Goal: Task Accomplishment & Management: Manage account settings

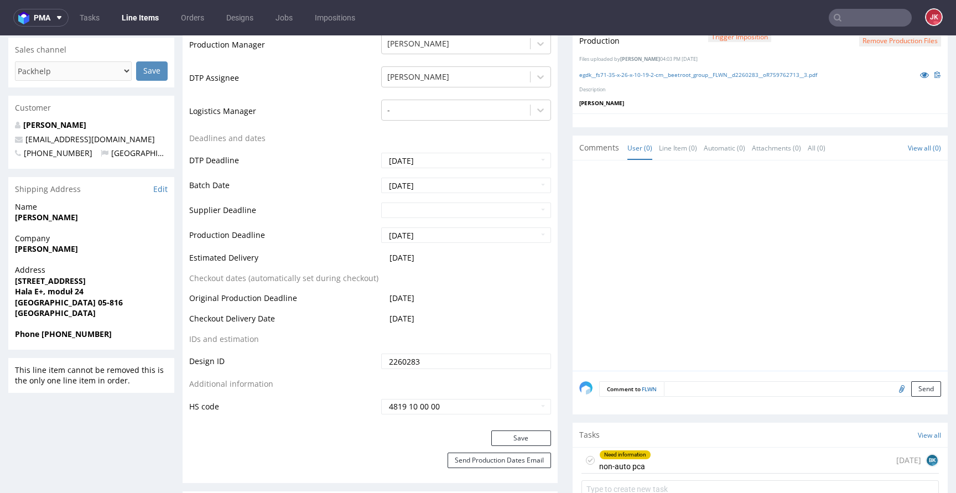
scroll to position [599, 0]
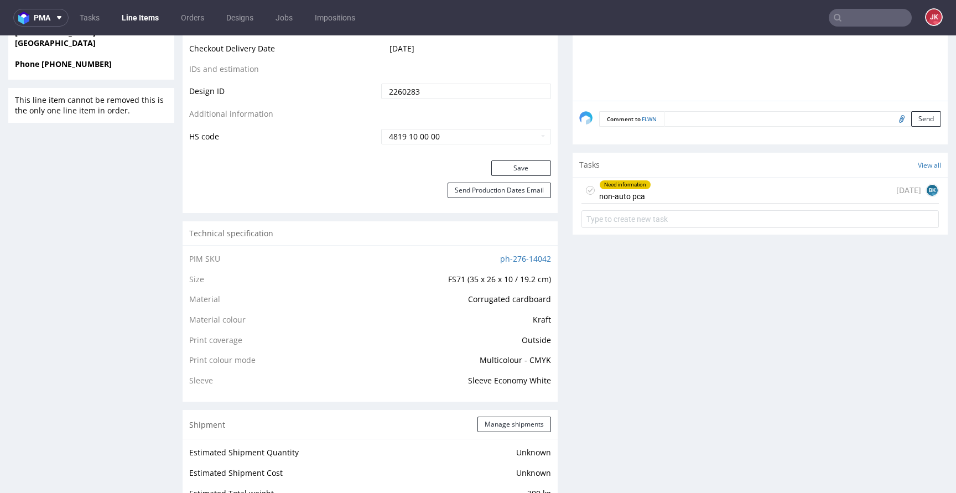
click at [628, 189] on div "Need information non-auto pca" at bounding box center [625, 190] width 52 height 25
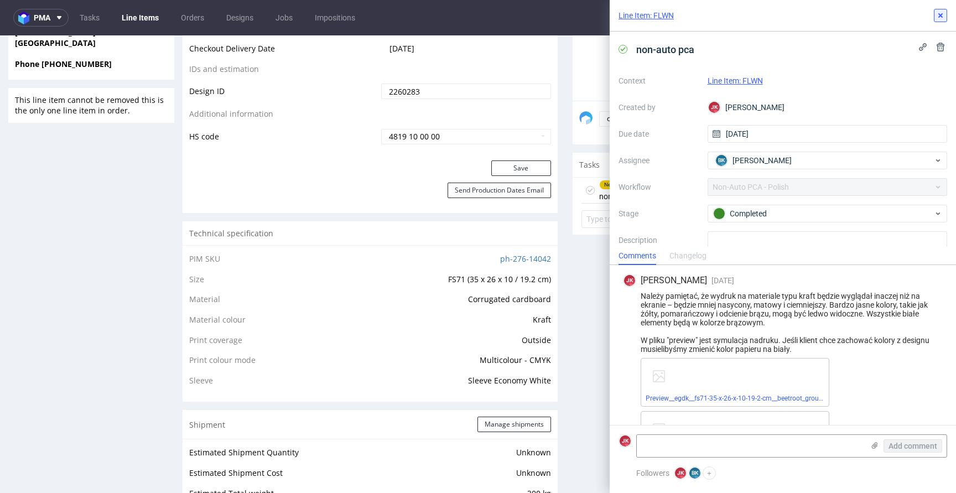
click at [941, 13] on use at bounding box center [940, 15] width 4 height 4
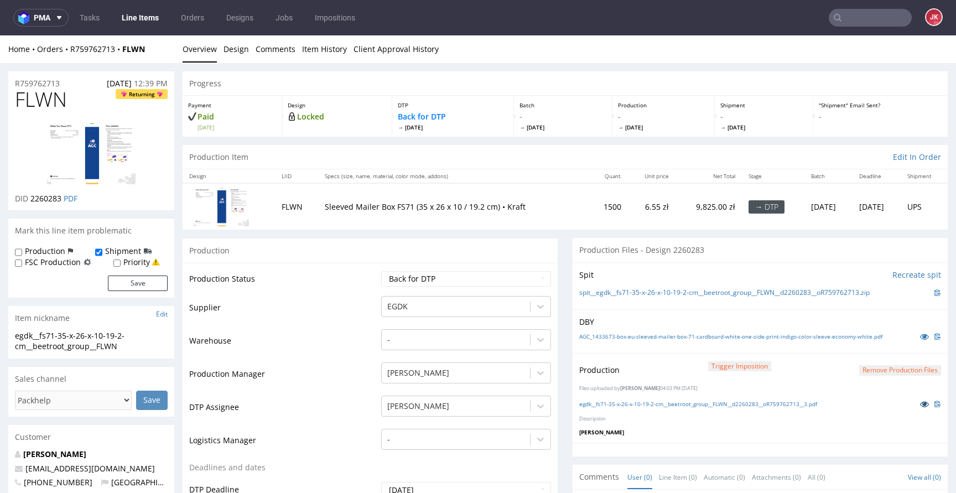
click at [920, 408] on icon at bounding box center [924, 404] width 9 height 8
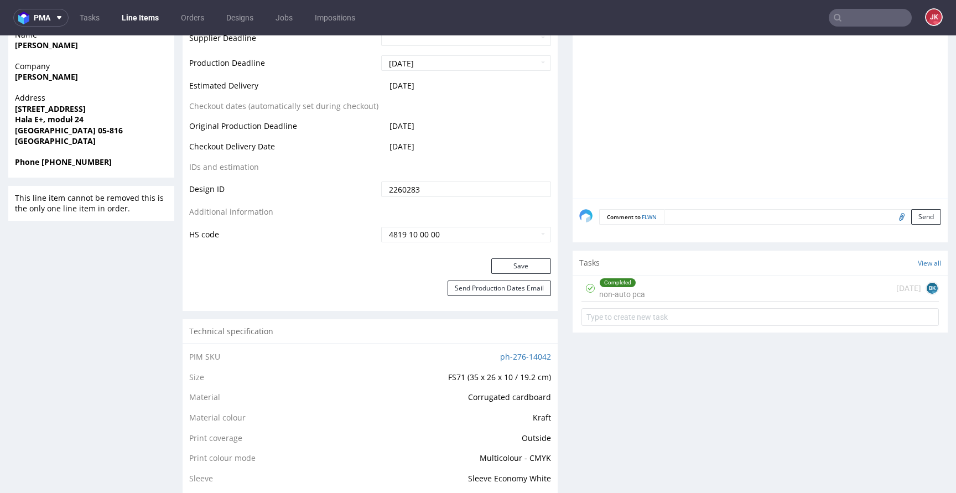
scroll to position [511, 0]
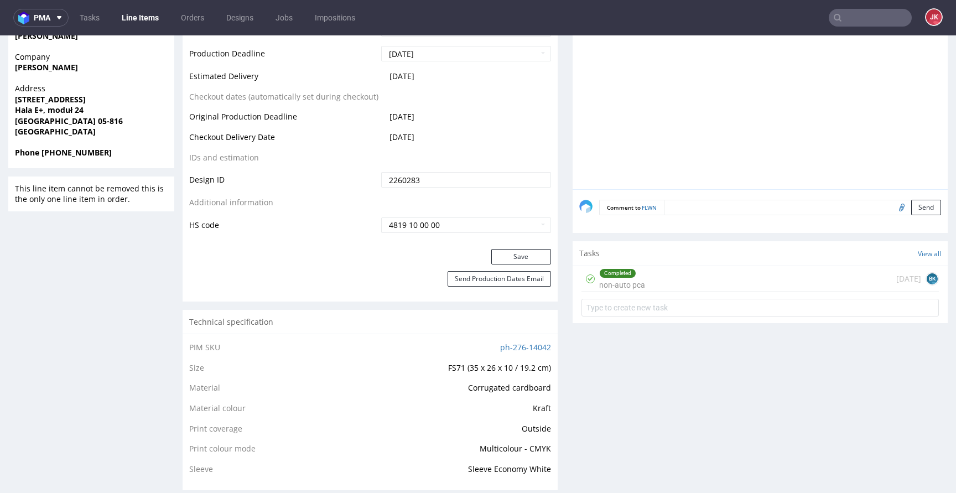
click at [608, 264] on div "Tasks View all" at bounding box center [759, 253] width 375 height 24
click at [603, 273] on div "Completed" at bounding box center [618, 273] width 36 height 9
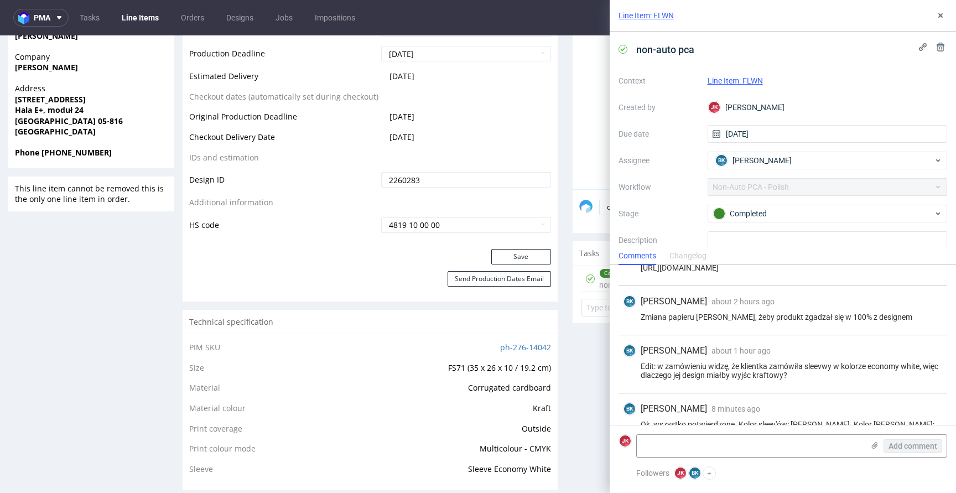
scroll to position [249, 0]
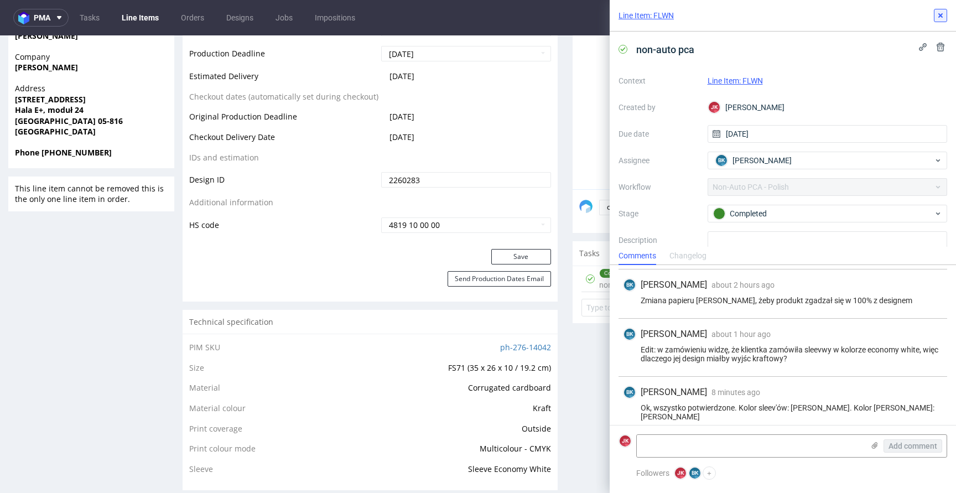
click at [941, 11] on button at bounding box center [940, 15] width 13 height 13
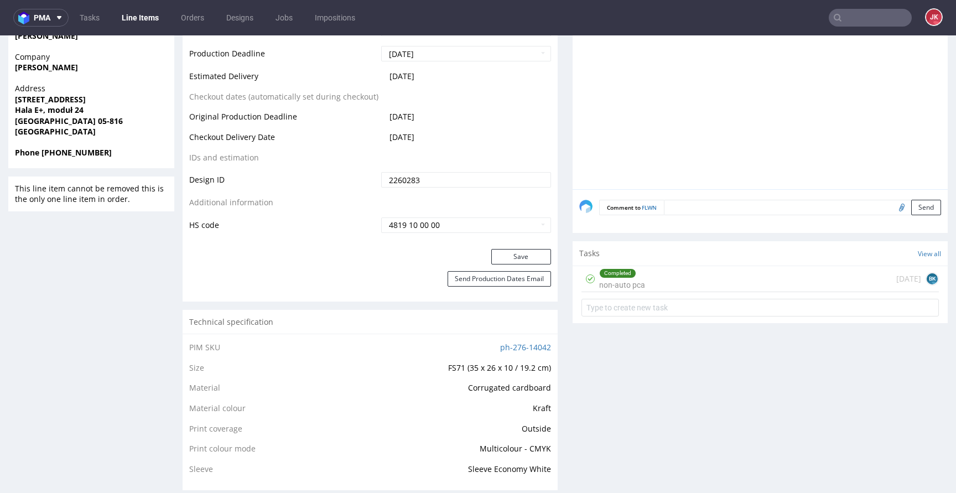
click at [559, 314] on div "Progress Payment Paid Fri 12 Sep Design Locked DTP Back for DTP Wed 17 Sep Batc…" at bounding box center [565, 468] width 765 height 1814
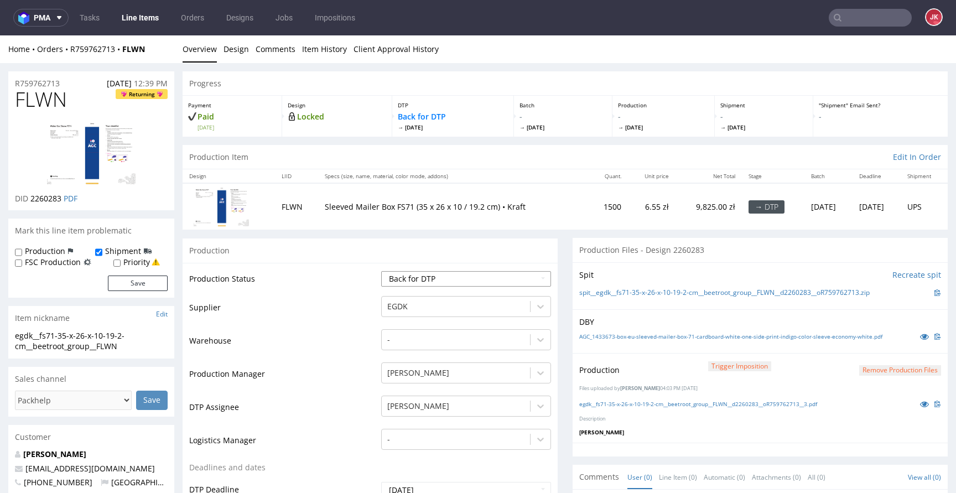
click at [482, 274] on select "Waiting for Artwork Waiting for Diecut Waiting for Mockup Waiting for DTP Waiti…" at bounding box center [466, 278] width 170 height 15
select select "dtp_production_ready"
click at [381, 271] on select "Waiting for Artwork Waiting for Diecut Waiting for Mockup Waiting for DTP Waiti…" at bounding box center [466, 278] width 170 height 15
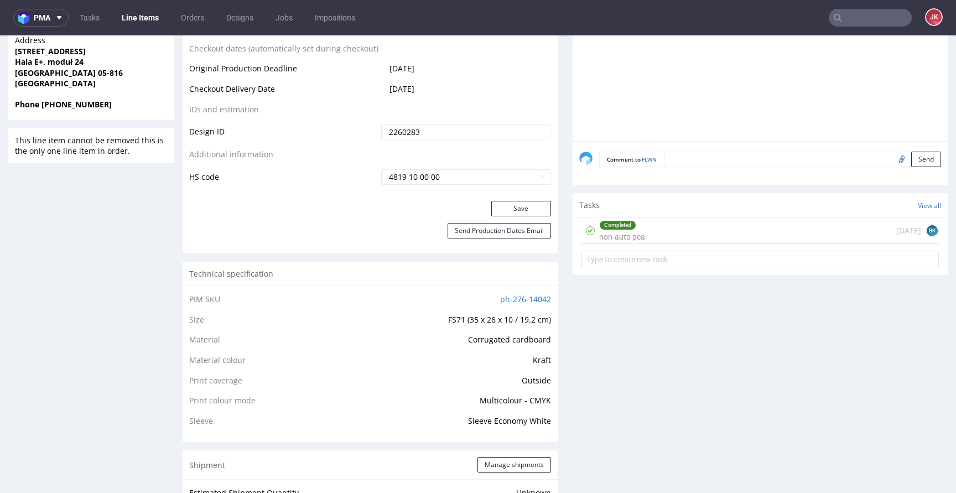
scroll to position [596, 0]
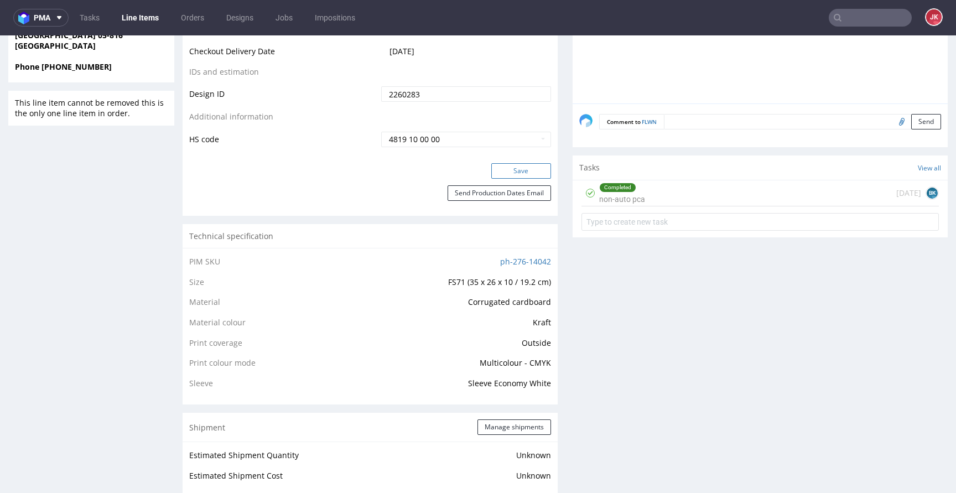
click at [507, 171] on button "Save" at bounding box center [521, 170] width 60 height 15
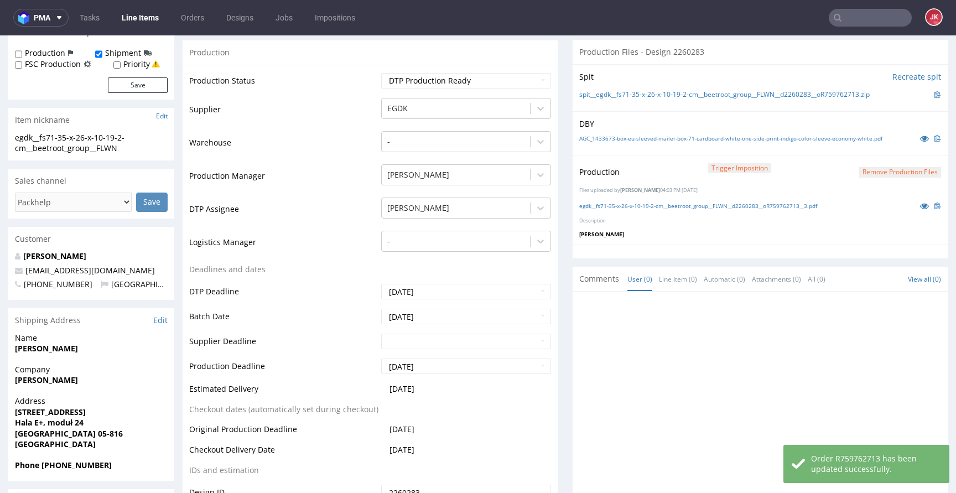
scroll to position [0, 0]
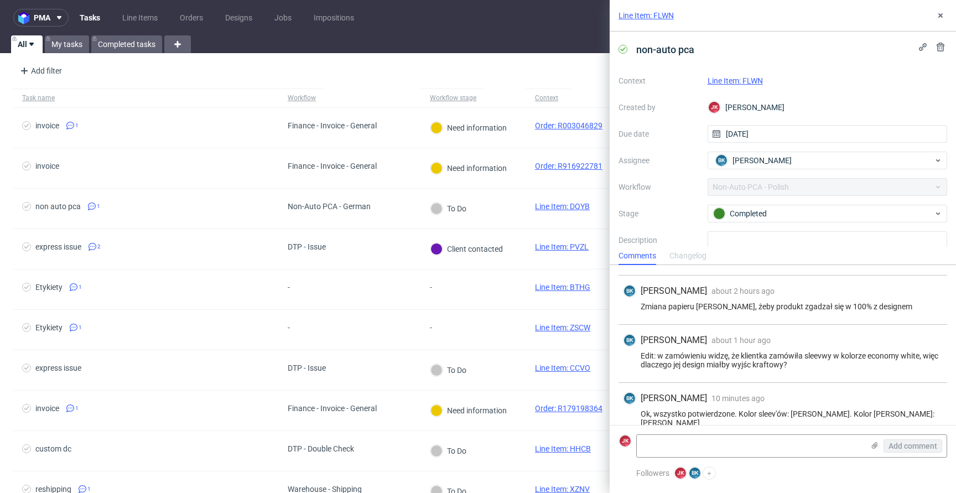
scroll to position [249, 0]
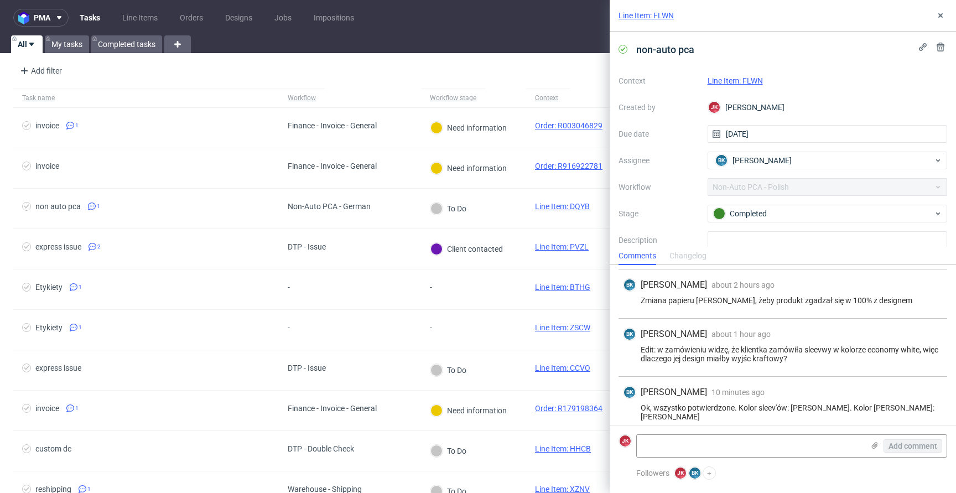
click at [720, 83] on link "Line Item: FLWN" at bounding box center [734, 80] width 55 height 9
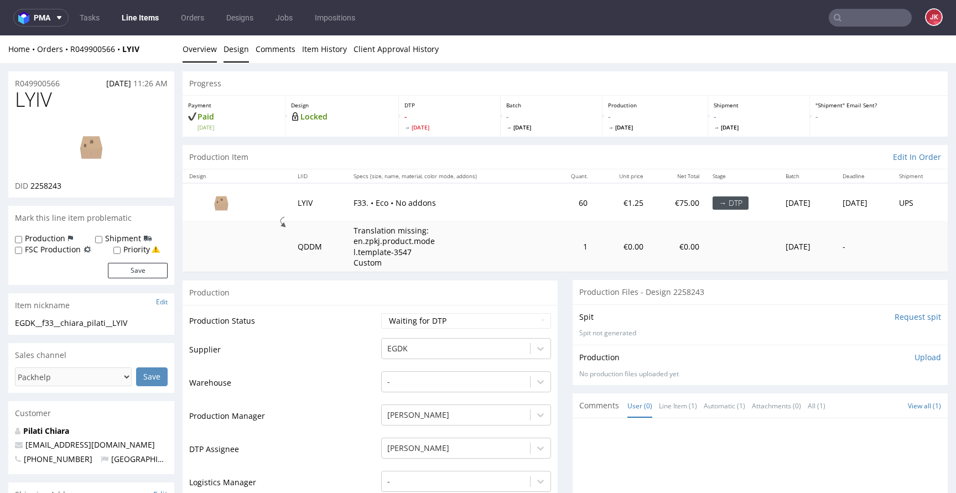
click at [241, 53] on link "Design" at bounding box center [235, 48] width 25 height 27
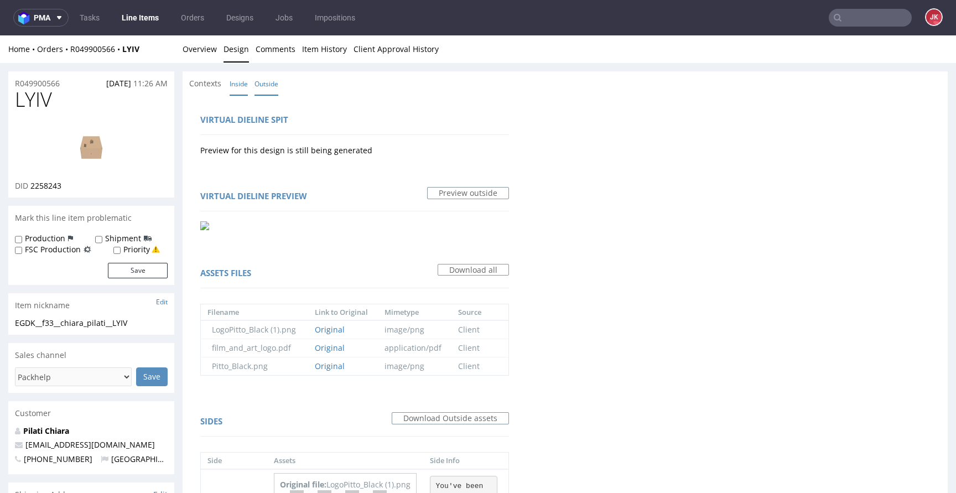
click at [239, 86] on link "Inside" at bounding box center [239, 84] width 18 height 24
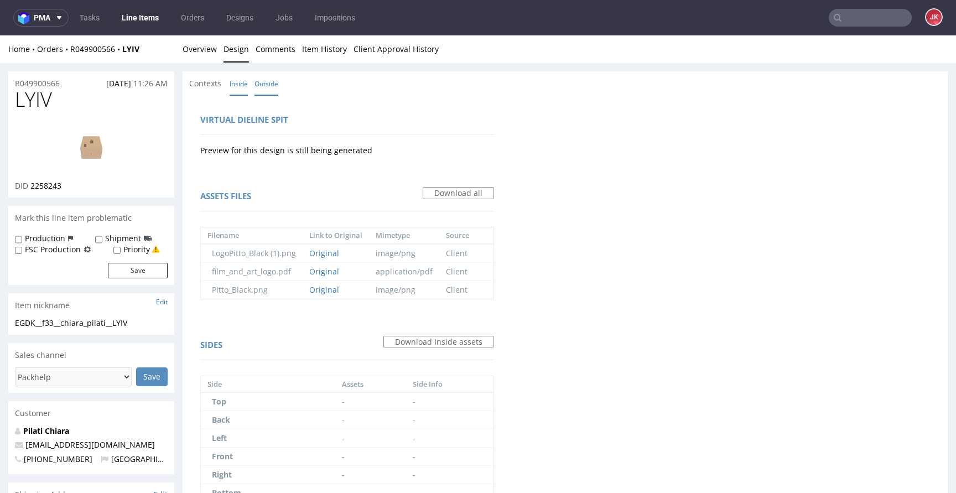
click at [260, 82] on link "Outside" at bounding box center [266, 84] width 24 height 24
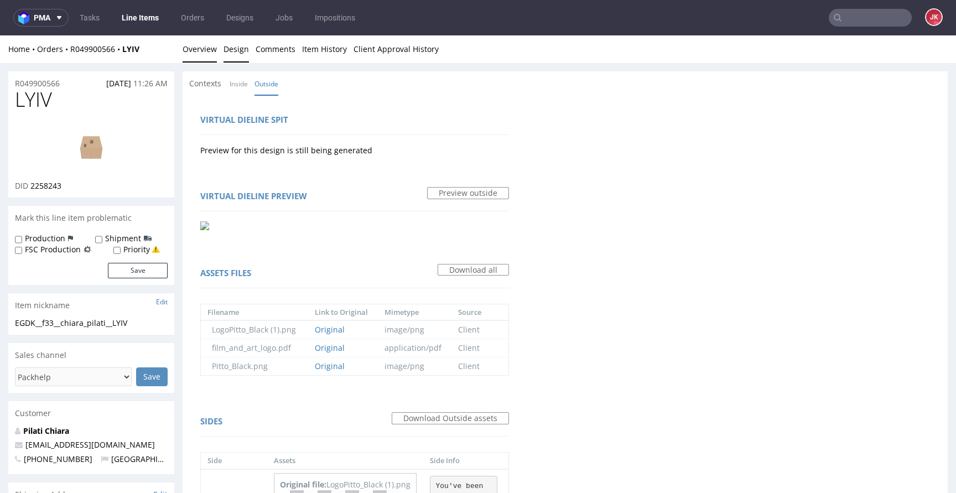
click at [199, 48] on link "Overview" at bounding box center [200, 48] width 34 height 27
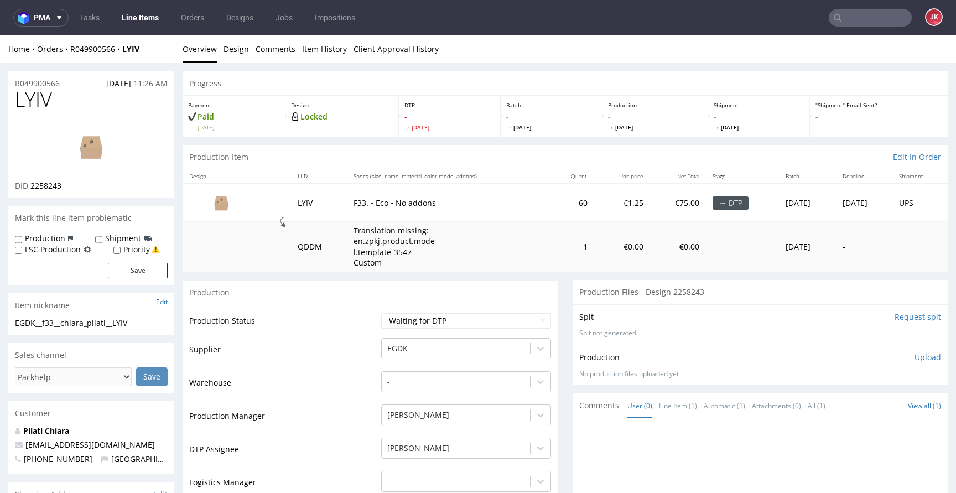
click at [907, 313] on input "Request spit" at bounding box center [917, 316] width 46 height 11
click at [44, 185] on span "2258243" at bounding box center [45, 185] width 31 height 11
copy span "2258243"
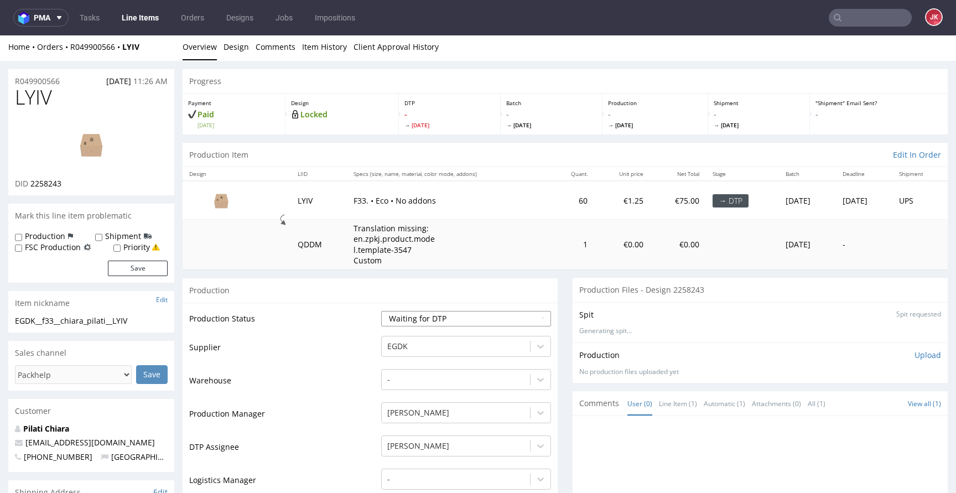
click at [387, 321] on select "Waiting for Artwork Waiting for Diecut Waiting for Mockup Waiting for DTP Waiti…" at bounding box center [466, 318] width 170 height 15
select select "dtp_in_process"
click at [381, 311] on select "Waiting for Artwork Waiting for Diecut Waiting for Mockup Waiting for DTP Waiti…" at bounding box center [466, 318] width 170 height 15
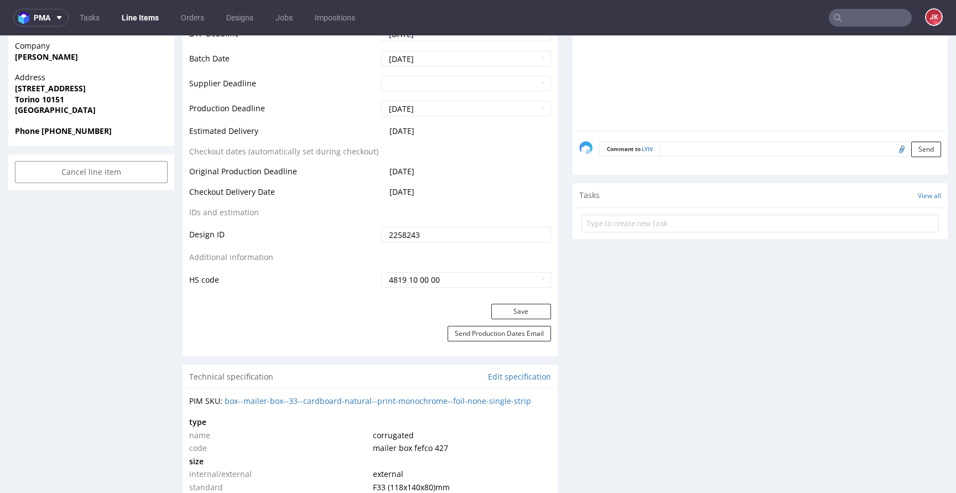
scroll to position [544, 0]
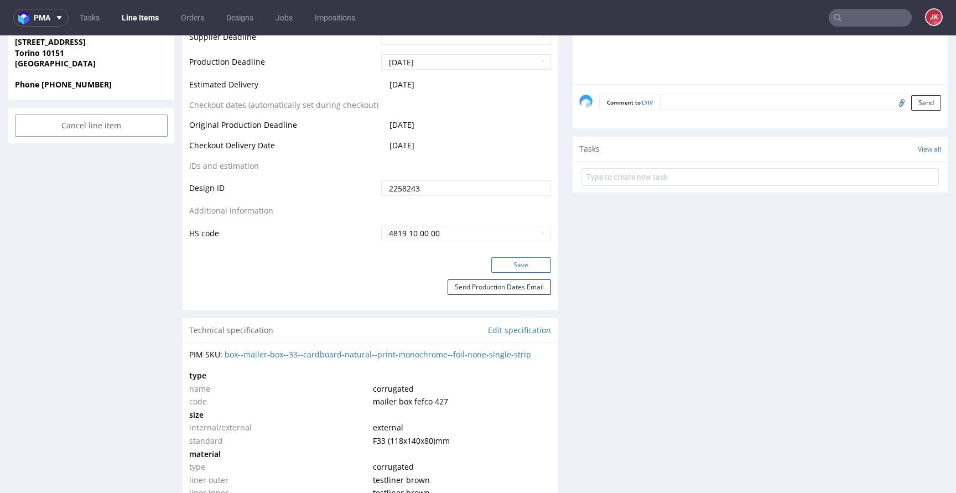
click at [492, 263] on button "Save" at bounding box center [521, 264] width 60 height 15
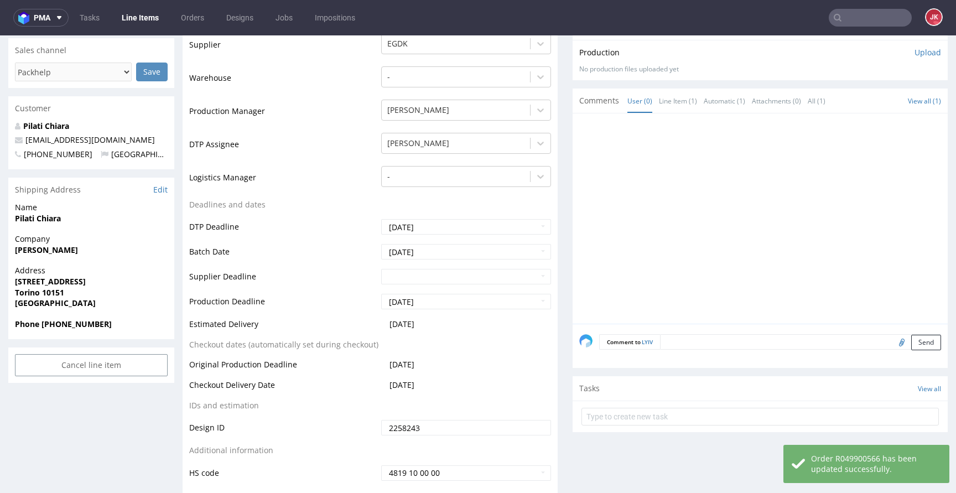
scroll to position [0, 0]
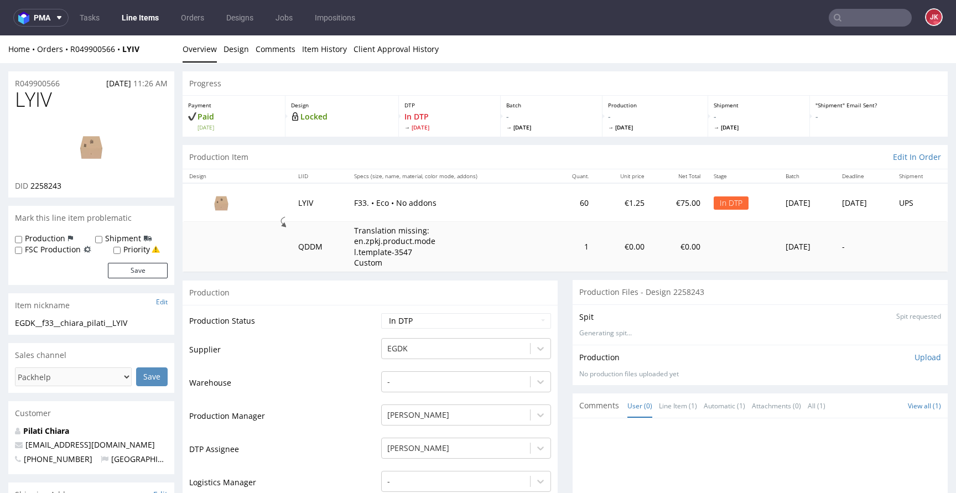
click at [28, 101] on span "LYIV" at bounding box center [33, 99] width 37 height 22
copy span "LYIV"
click at [491, 255] on td "Translation missing: en.zpkj.product.model.template-3547 Custom" at bounding box center [449, 247] width 204 height 50
click at [240, 53] on link "Design" at bounding box center [235, 48] width 25 height 27
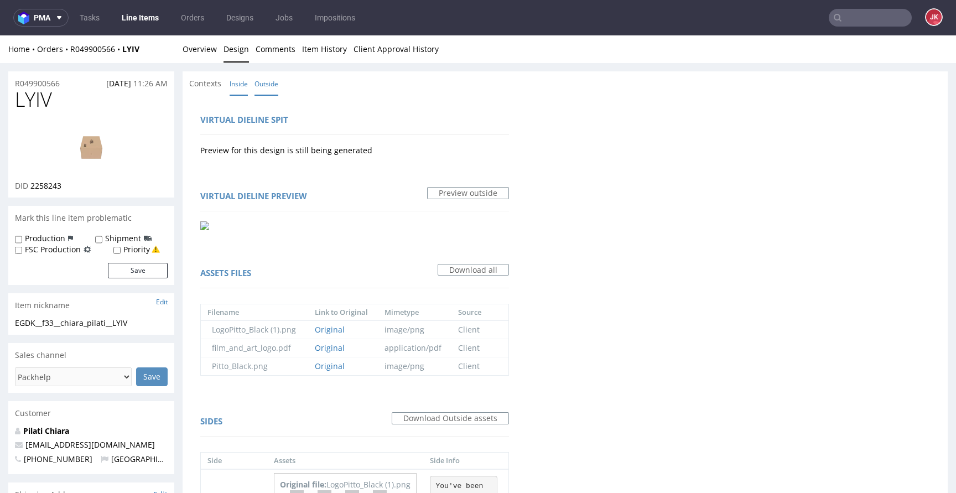
click at [232, 75] on link "Inside" at bounding box center [239, 84] width 18 height 24
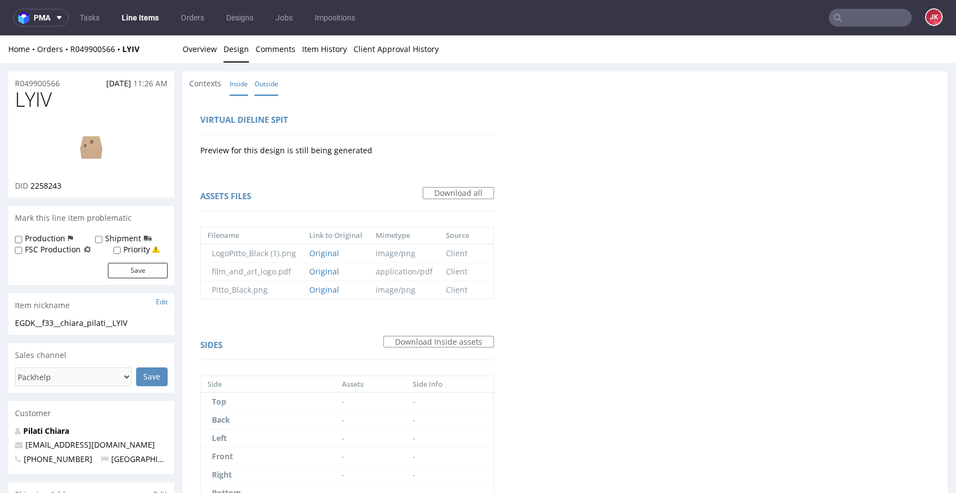
click at [259, 80] on link "Outside" at bounding box center [266, 84] width 24 height 24
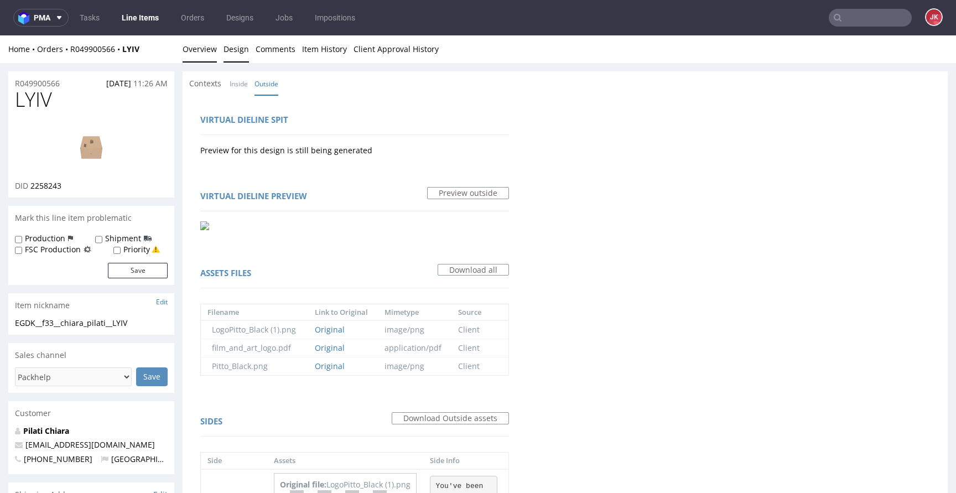
click at [197, 47] on link "Overview" at bounding box center [200, 48] width 34 height 27
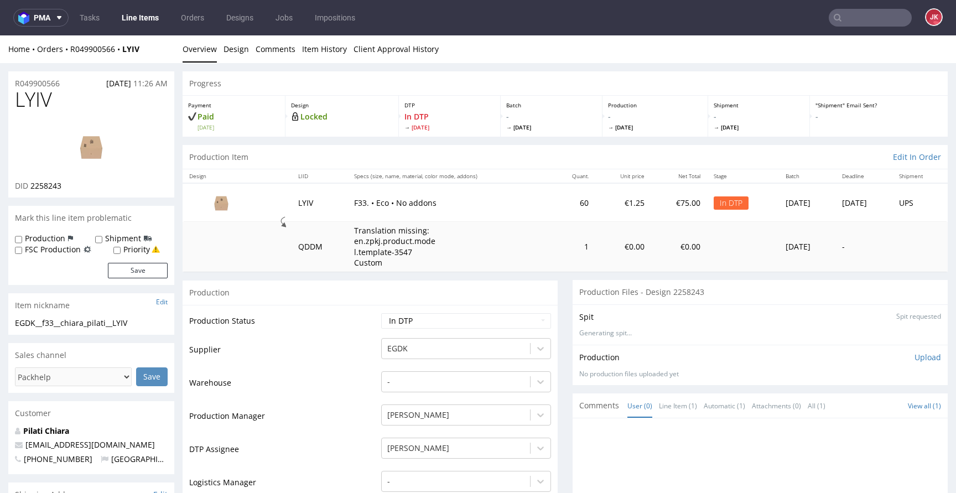
drag, startPoint x: 335, startPoint y: 285, endPoint x: 317, endPoint y: 314, distance: 33.6
click at [335, 286] on div "Production" at bounding box center [370, 292] width 375 height 25
drag, startPoint x: 145, startPoint y: 319, endPoint x: 0, endPoint y: 318, distance: 145.5
copy div "EGDK__f33__chiara_pilati__LYIV"
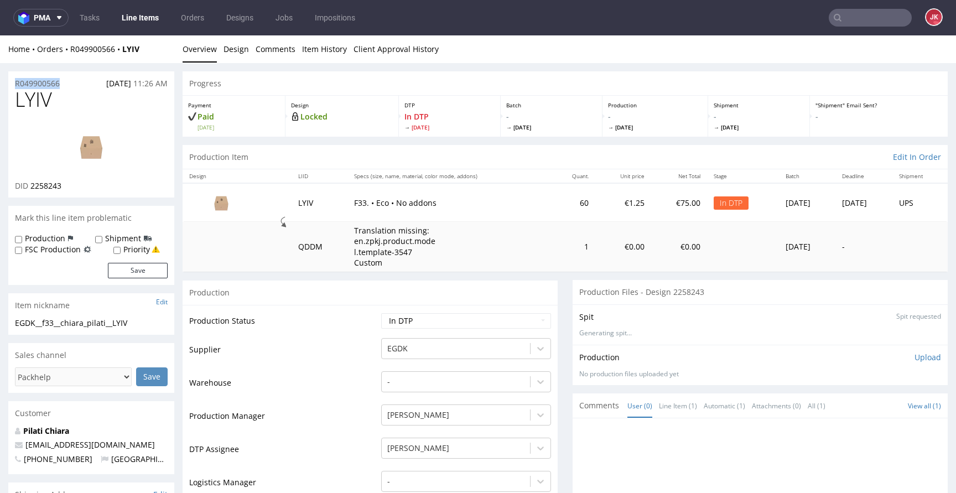
drag, startPoint x: 82, startPoint y: 82, endPoint x: 0, endPoint y: 82, distance: 82.4
copy p "R049900566"
drag, startPoint x: 41, startPoint y: 186, endPoint x: 100, endPoint y: 185, distance: 58.6
click at [100, 185] on div "DID 2258243" at bounding box center [91, 185] width 153 height 11
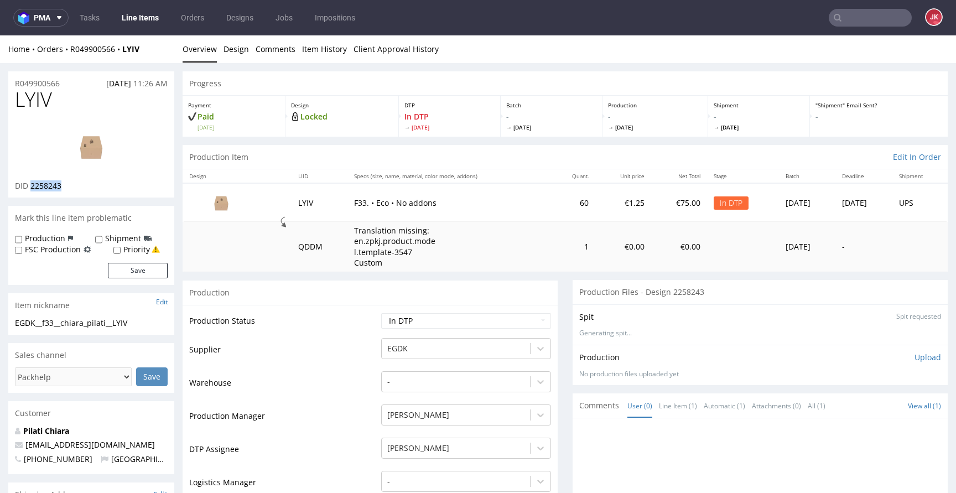
copy span "2258243"
click at [894, 358] on div "Production Upload" at bounding box center [760, 357] width 362 height 11
click at [914, 358] on p "Upload" at bounding box center [927, 357] width 27 height 11
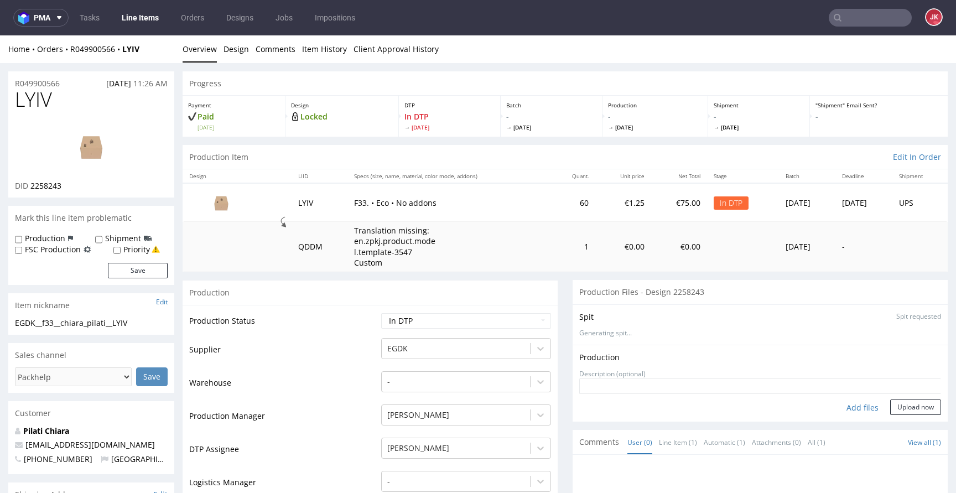
click at [843, 408] on div "Add files" at bounding box center [862, 407] width 55 height 17
type input "C:\fakepath\EGDK__f33__chiara_pilati__LYIV__d2258243__oR049900566__1__outside.p…"
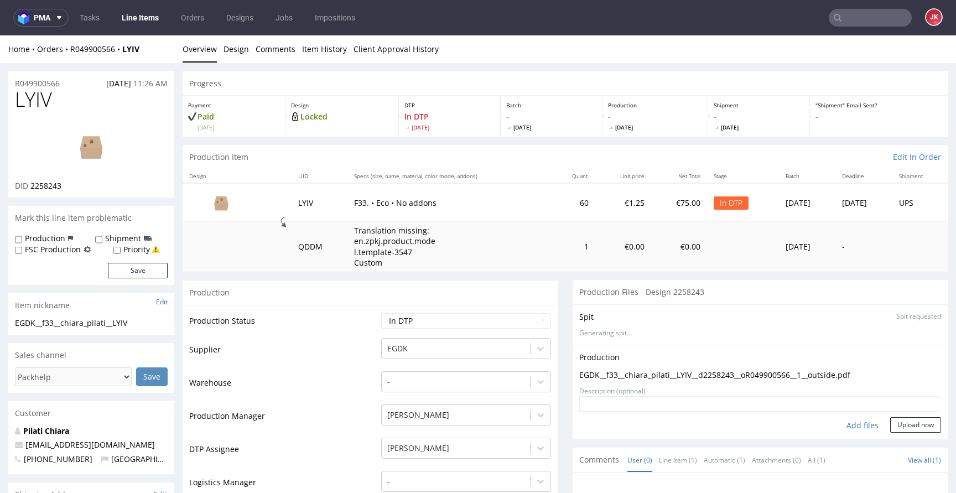
click at [115, 163] on img at bounding box center [91, 147] width 88 height 50
click at [913, 424] on button "Upload now" at bounding box center [915, 424] width 51 height 15
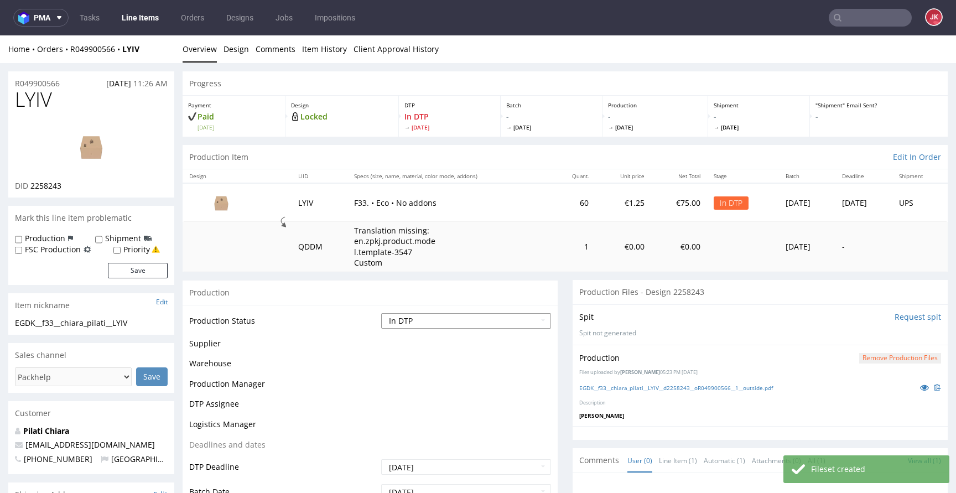
click at [507, 320] on select "Waiting for Artwork Waiting for Diecut Waiting for Mockup Waiting for DTP Waiti…" at bounding box center [466, 320] width 170 height 15
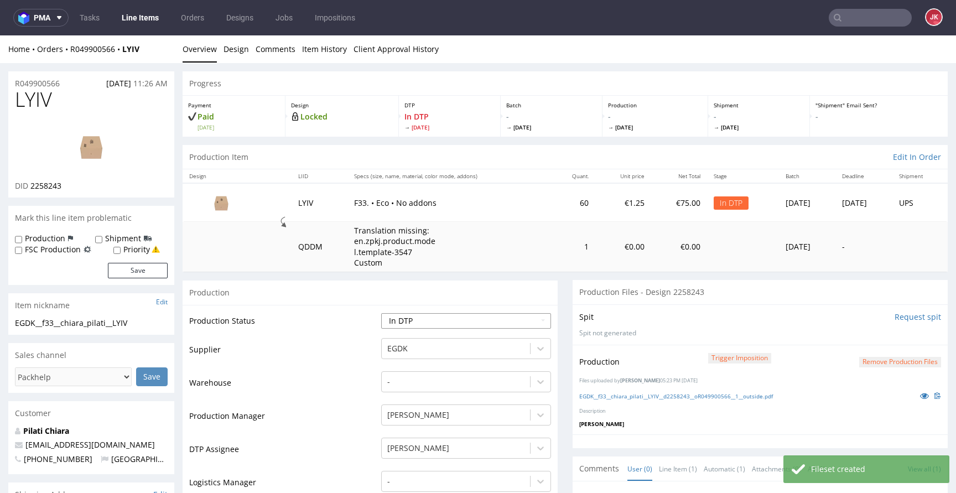
select select "dtp_production_ready"
click at [381, 313] on select "Waiting for Artwork Waiting for Diecut Waiting for Mockup Waiting for DTP Waiti…" at bounding box center [466, 320] width 170 height 15
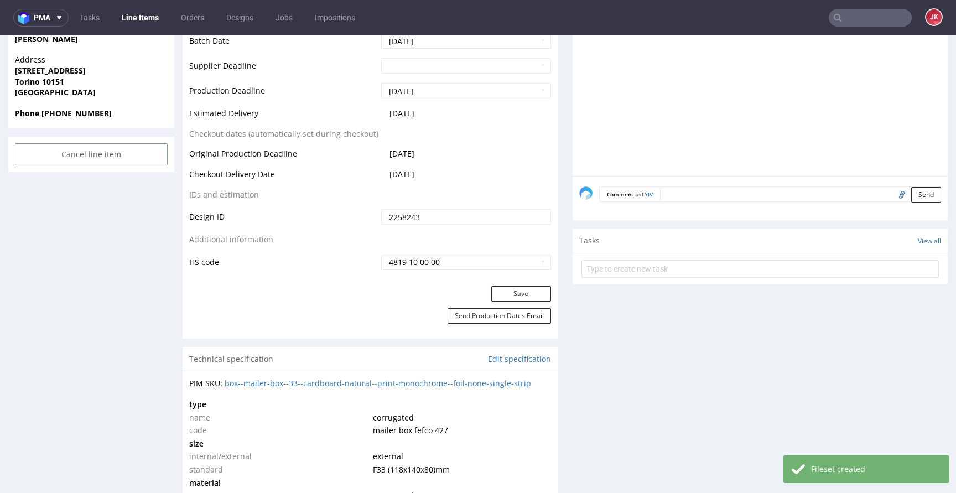
scroll to position [621, 0]
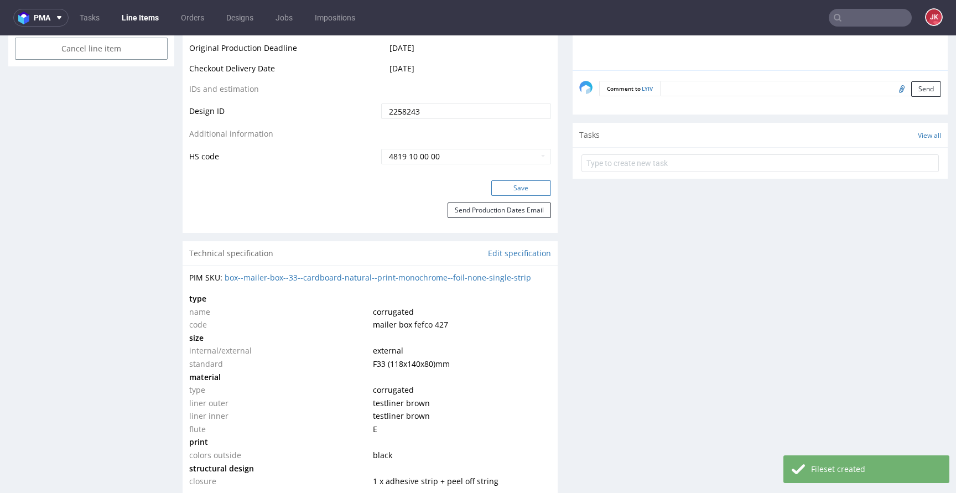
click at [503, 187] on button "Save" at bounding box center [521, 187] width 60 height 15
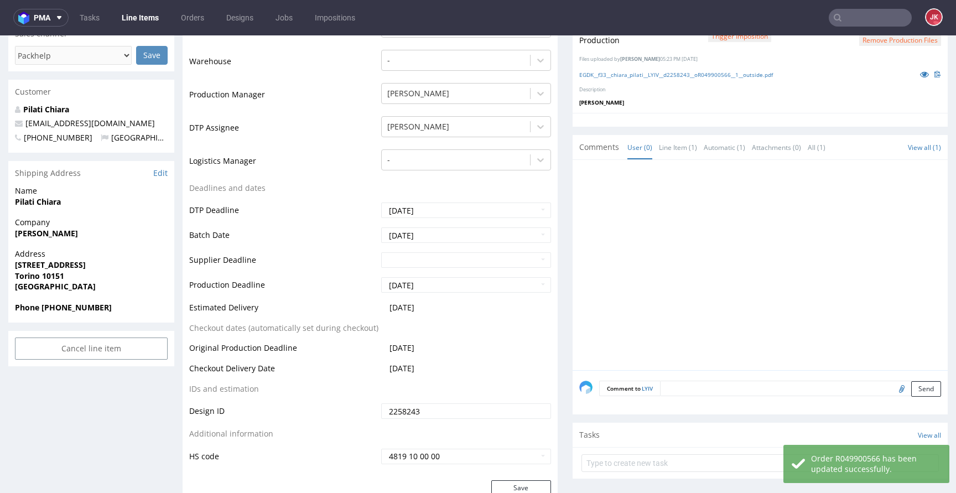
scroll to position [0, 0]
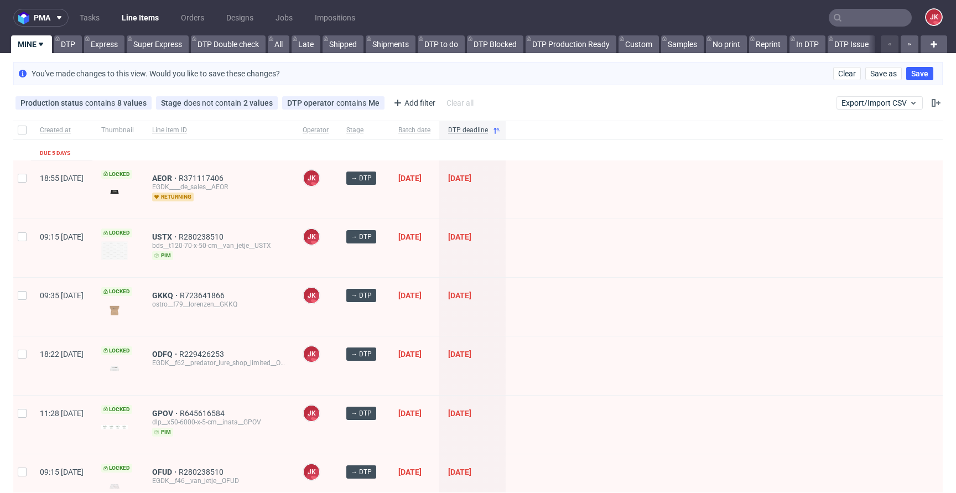
click at [439, 262] on div "12/09/2025" at bounding box center [414, 248] width 50 height 58
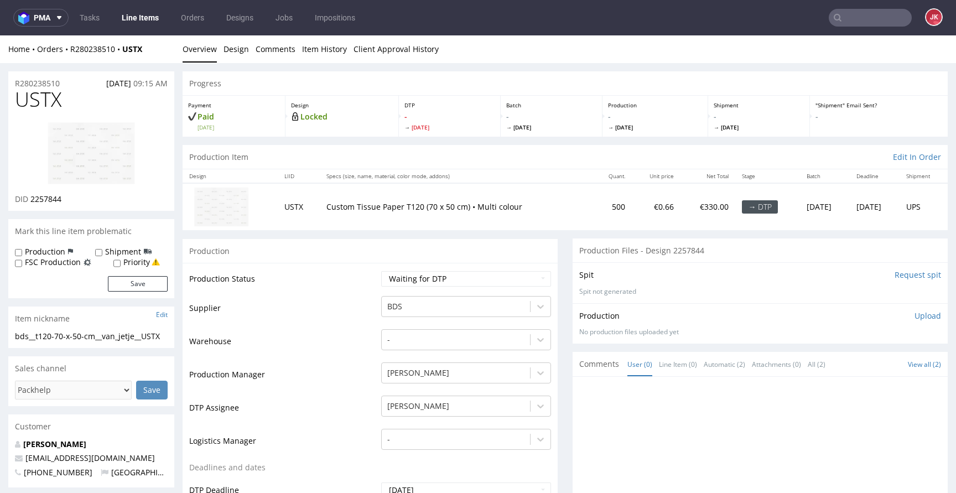
click at [43, 99] on span "USTX" at bounding box center [38, 99] width 46 height 22
copy span "USTX"
click at [48, 202] on span "2257844" at bounding box center [45, 199] width 31 height 11
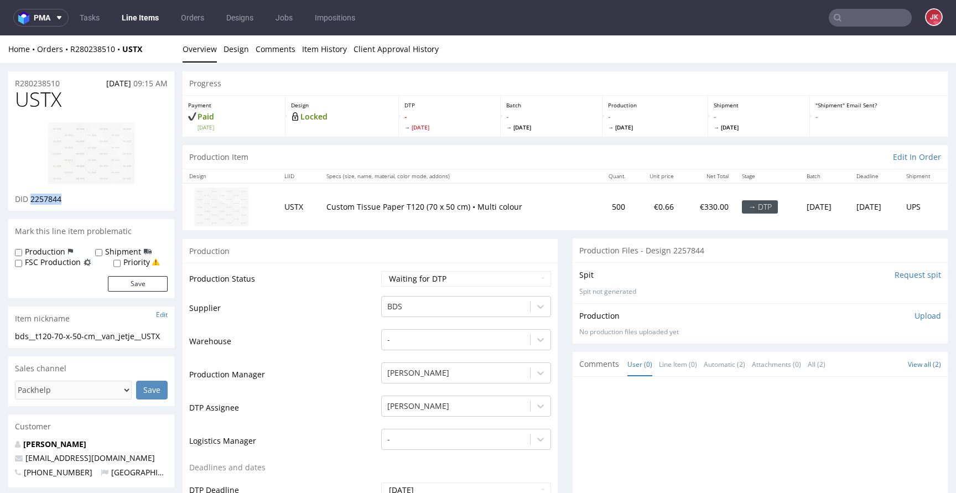
copy span "2257844"
click at [430, 275] on select "Waiting for Artwork Waiting for Diecut Waiting for Mockup Waiting for DTP Waiti…" at bounding box center [466, 278] width 170 height 15
select select "dtp_in_process"
click at [381, 271] on select "Waiting for Artwork Waiting for Diecut Waiting for Mockup Waiting for DTP Waiti…" at bounding box center [466, 278] width 170 height 15
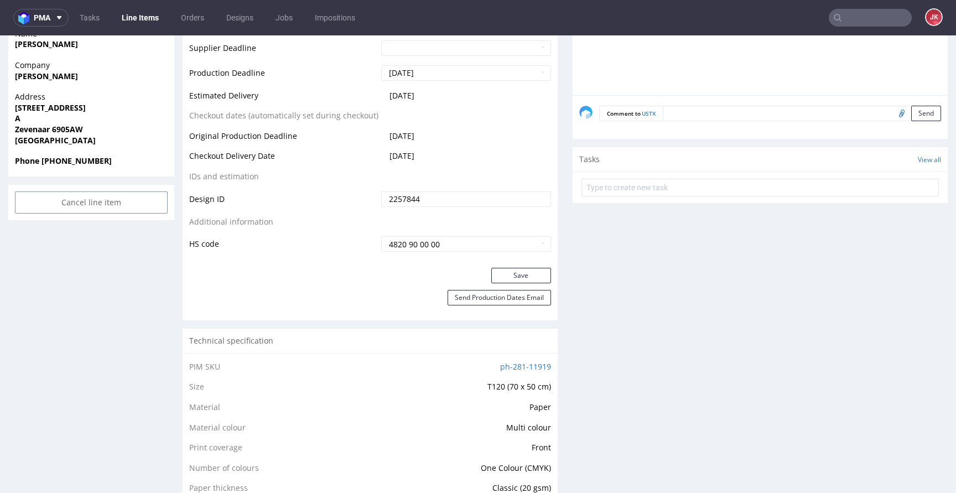
scroll to position [461, 0]
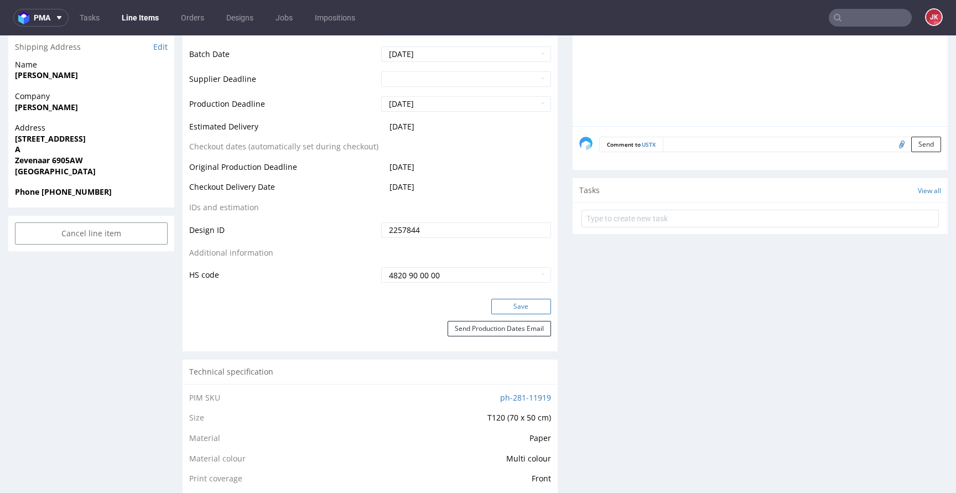
click at [517, 309] on button "Save" at bounding box center [521, 306] width 60 height 15
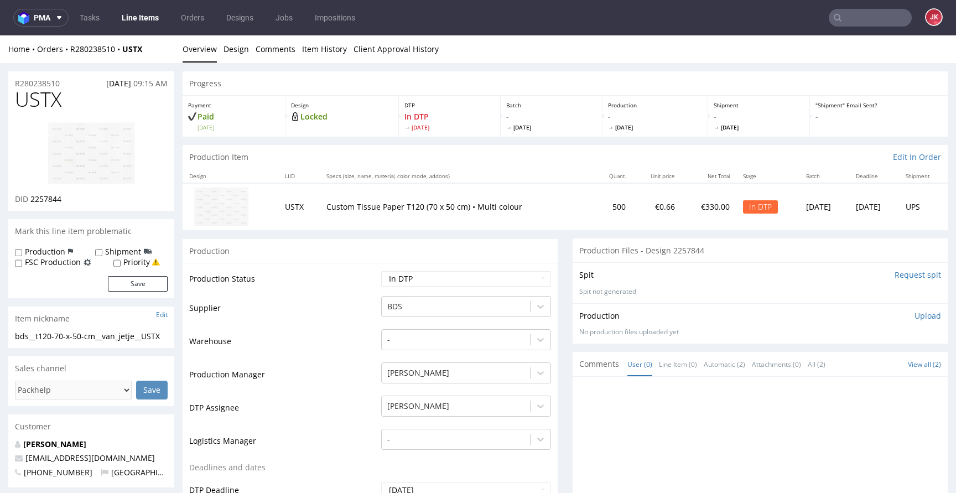
click at [894, 275] on input "Request spit" at bounding box center [917, 274] width 46 height 11
click at [231, 49] on link "Design" at bounding box center [235, 48] width 25 height 27
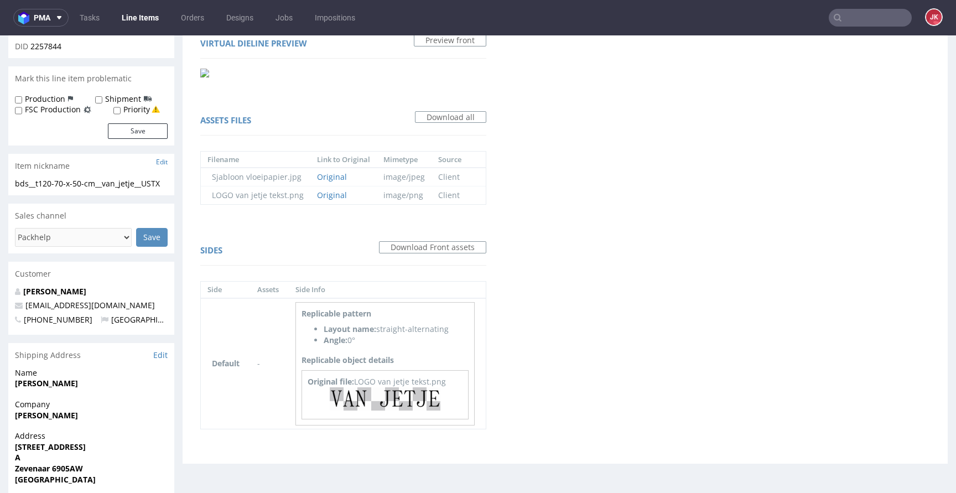
scroll to position [243, 0]
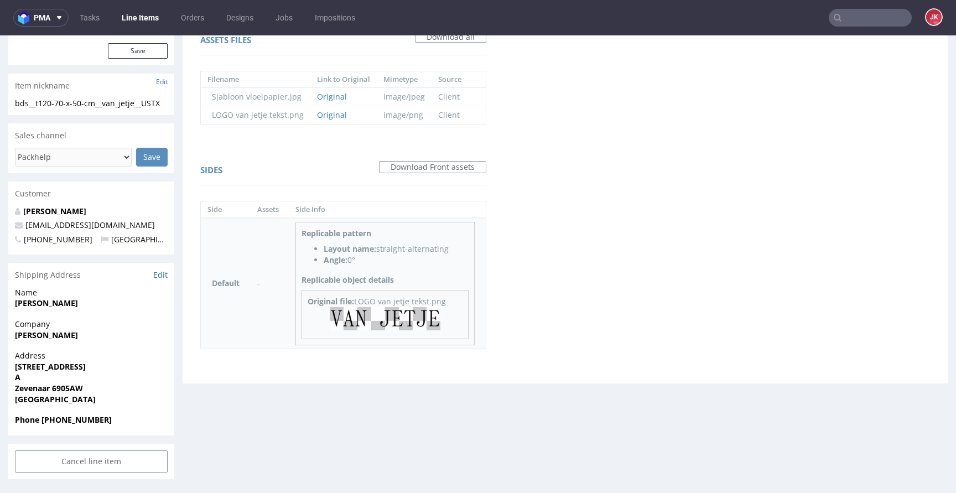
click at [398, 307] on img at bounding box center [385, 318] width 111 height 23
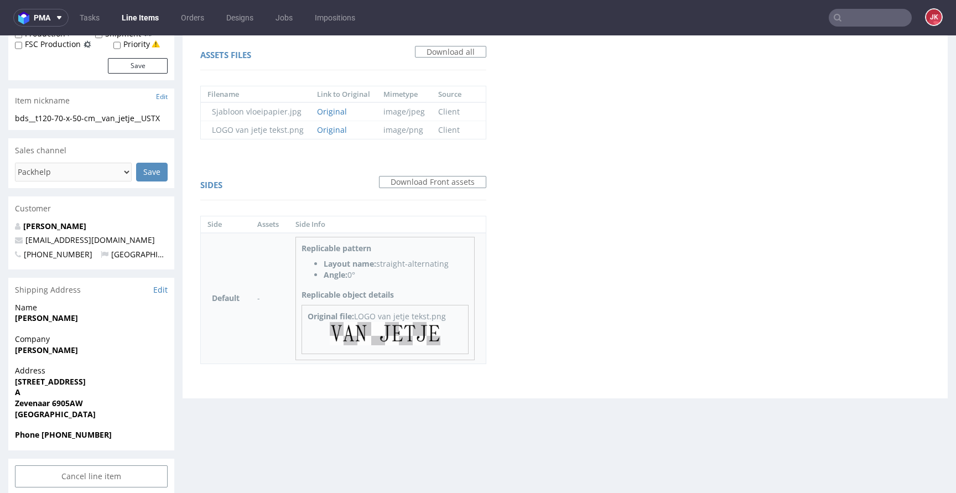
scroll to position [0, 0]
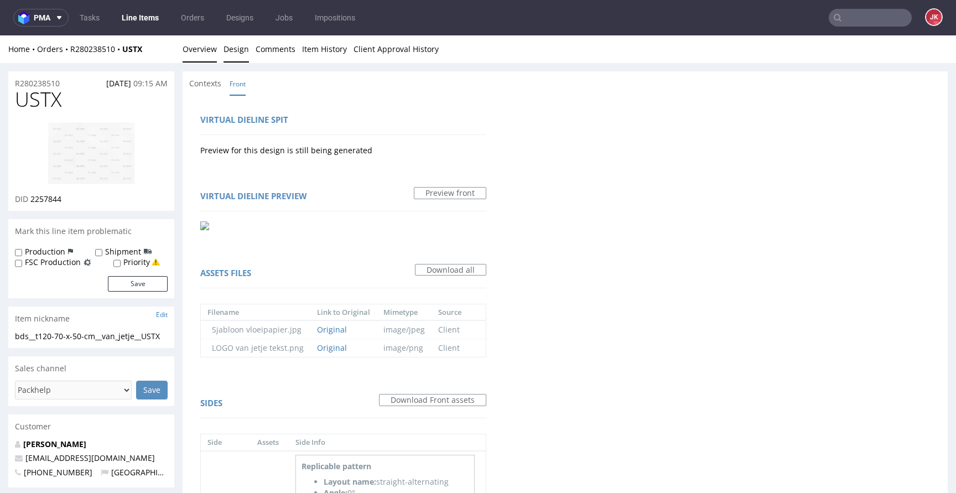
click at [204, 41] on link "Overview" at bounding box center [200, 48] width 34 height 27
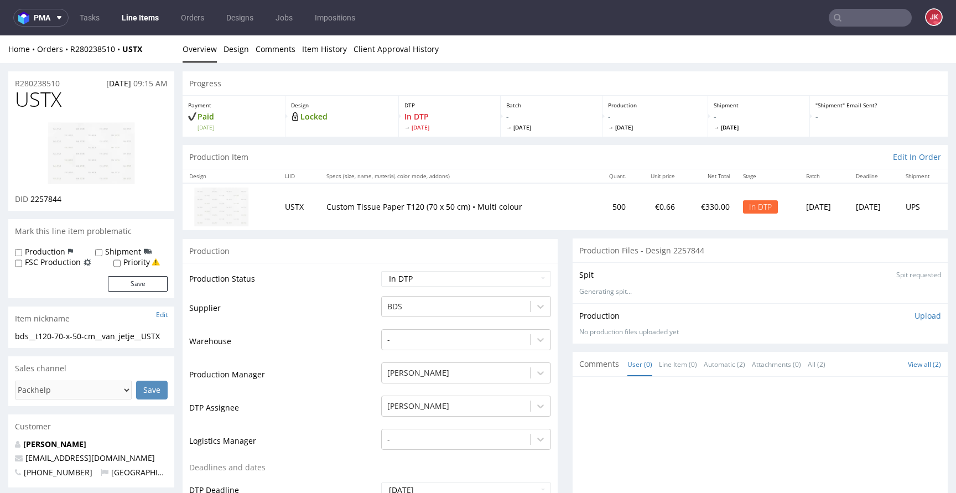
click at [125, 169] on img at bounding box center [91, 153] width 88 height 63
click at [52, 92] on span "USTX" at bounding box center [38, 99] width 46 height 22
copy span "USTX"
click at [40, 199] on span "2257844" at bounding box center [45, 199] width 31 height 11
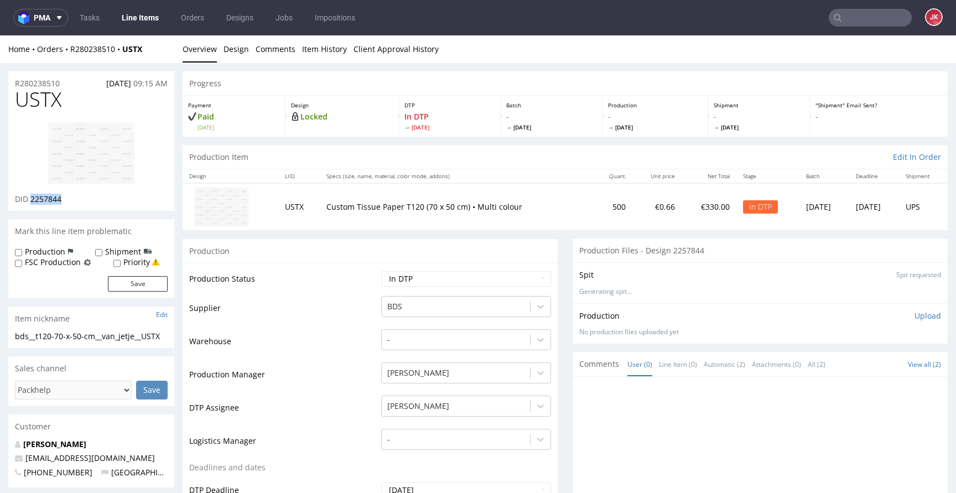
click at [40, 199] on span "2257844" at bounding box center [45, 199] width 31 height 11
copy span "2257844"
click at [285, 327] on td "Supplier" at bounding box center [283, 311] width 189 height 33
drag, startPoint x: 116, startPoint y: 345, endPoint x: 0, endPoint y: 338, distance: 116.4
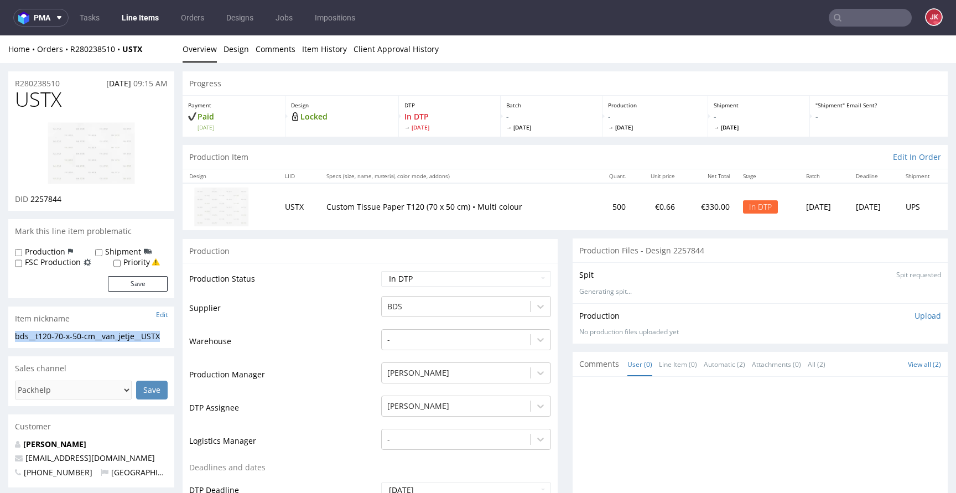
copy div "bds__t120-70-x-50-cm__van_jetje__USTX"
copy p "R280238510"
drag, startPoint x: 31, startPoint y: 201, endPoint x: 82, endPoint y: 199, distance: 51.5
click at [82, 199] on div "DID 2257844" at bounding box center [91, 199] width 153 height 11
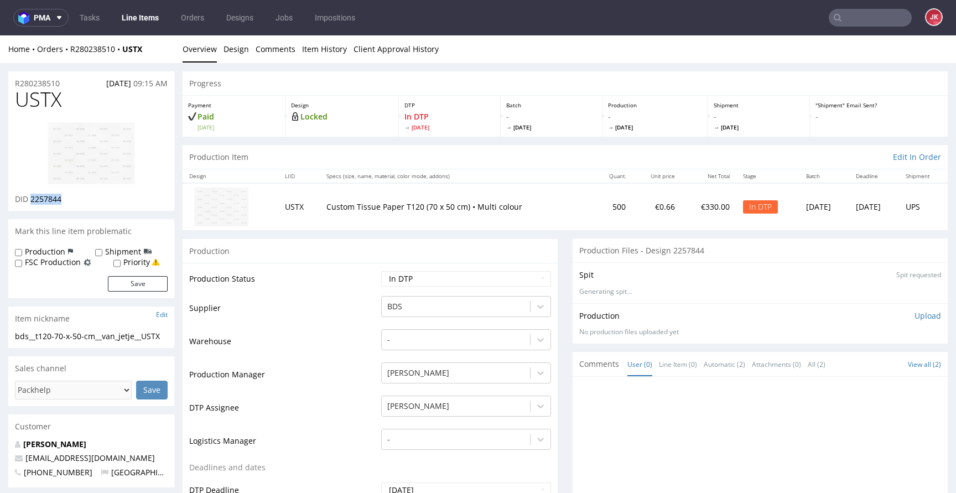
copy span "2257844"
click at [914, 316] on p "Upload" at bounding box center [927, 315] width 27 height 11
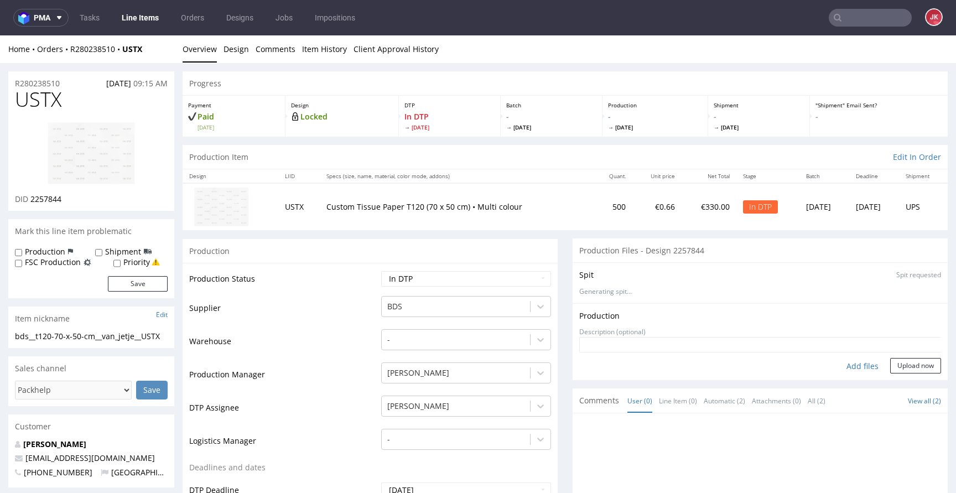
click at [856, 370] on div "Add files" at bounding box center [862, 366] width 55 height 17
type input "C:\fakepath\bds__t120-70-x-50-cm__van_jetje__USTX__d2257844__oR280238510__1.pdf"
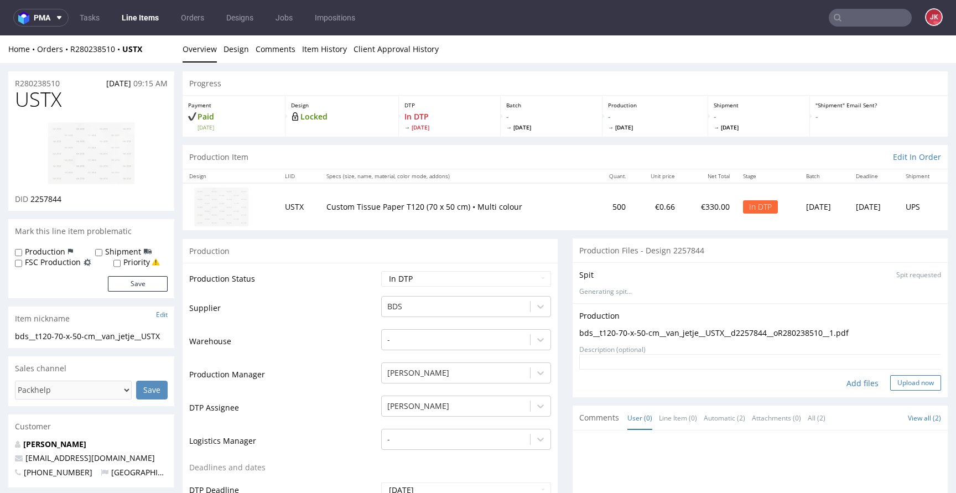
click at [890, 383] on button "Upload now" at bounding box center [915, 382] width 51 height 15
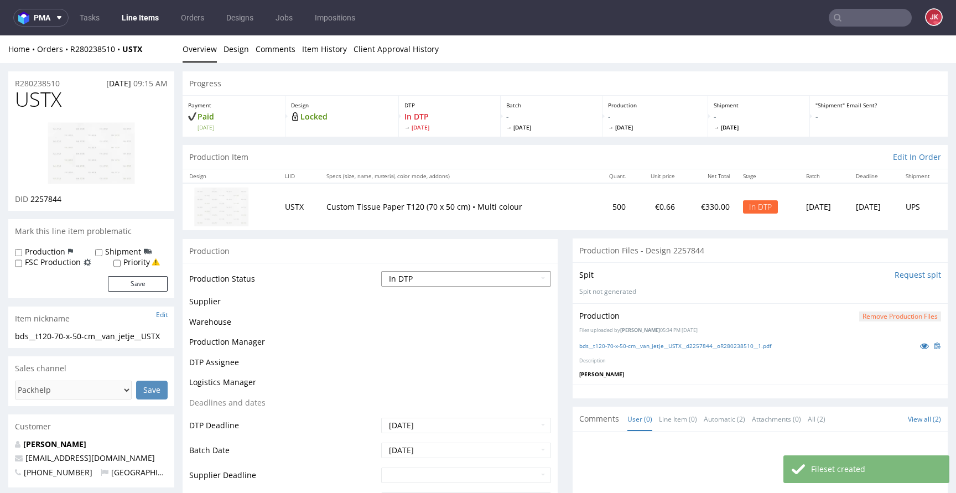
click at [494, 274] on select "Waiting for Artwork Waiting for Diecut Waiting for Mockup Waiting for DTP Waiti…" at bounding box center [466, 278] width 170 height 15
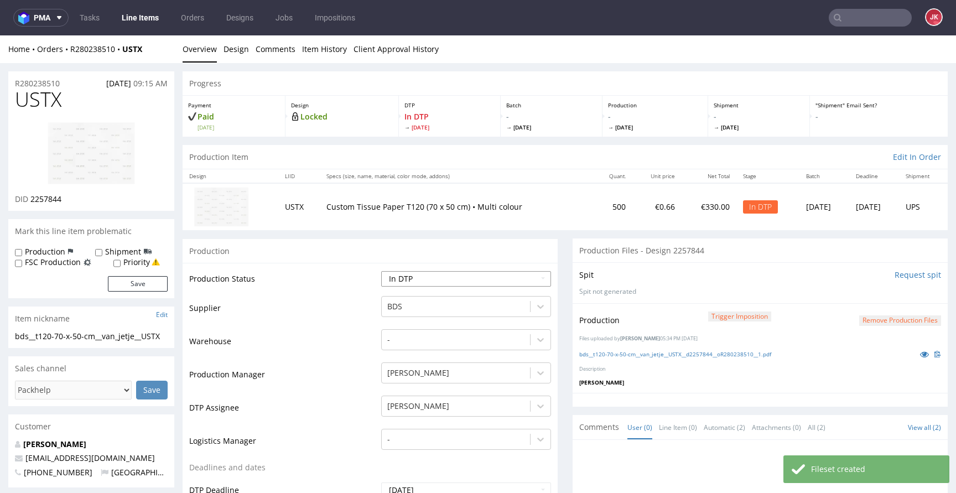
select select "dtp_production_ready"
click at [381, 271] on select "Waiting for Artwork Waiting for Diecut Waiting for Mockup Waiting for DTP Waiti…" at bounding box center [466, 278] width 170 height 15
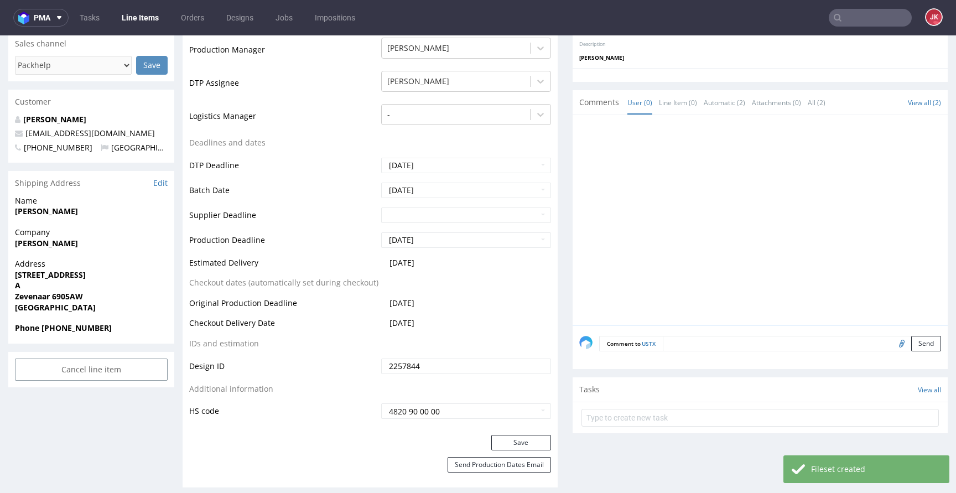
scroll to position [387, 0]
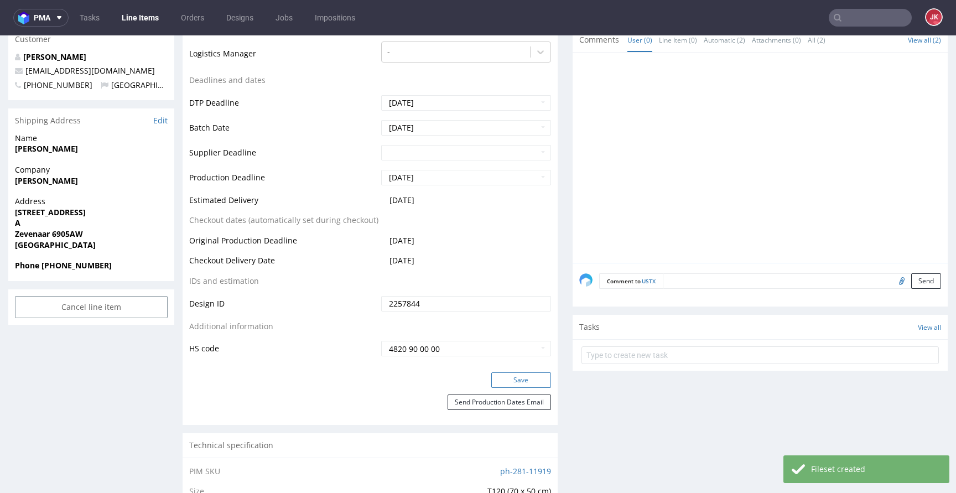
click at [517, 378] on button "Save" at bounding box center [521, 379] width 60 height 15
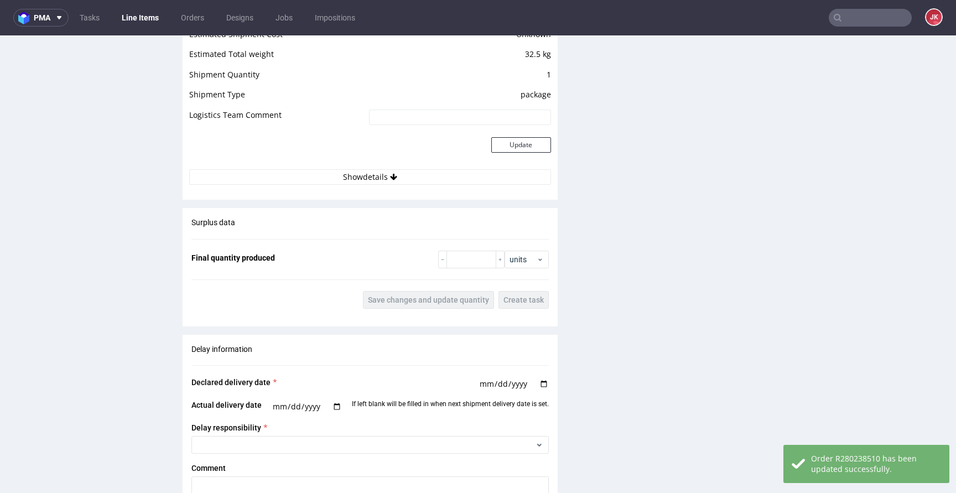
scroll to position [1450, 0]
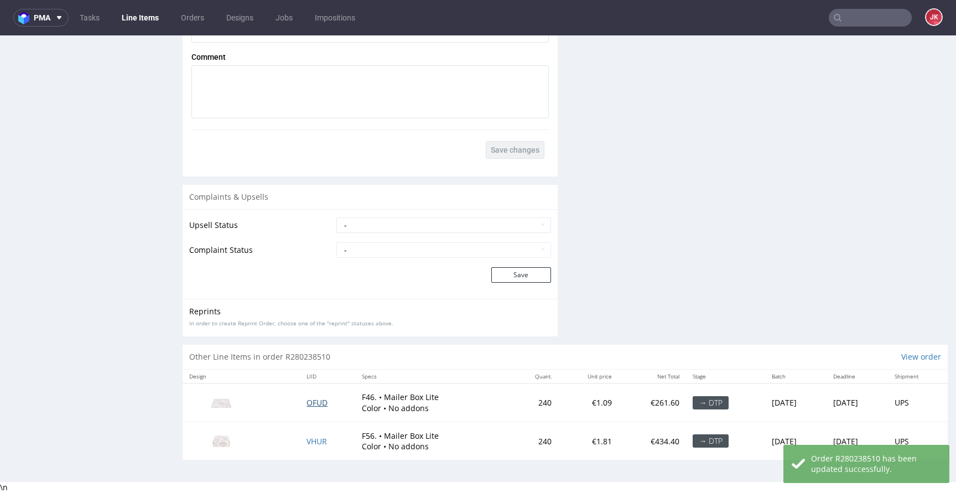
click at [311, 401] on span "OFUD" at bounding box center [316, 402] width 21 height 11
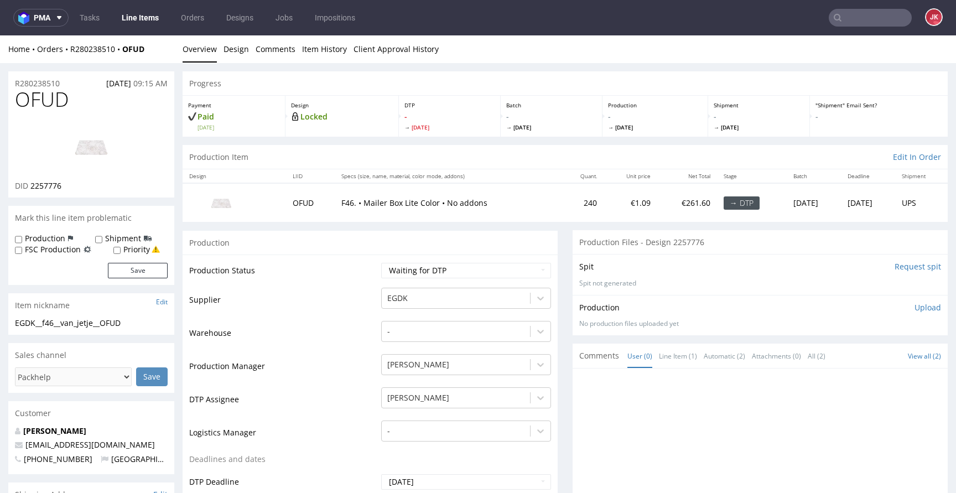
click at [896, 267] on input "Request spit" at bounding box center [917, 266] width 46 height 11
click at [402, 275] on select "Waiting for Artwork Waiting for Diecut Waiting for Mockup Waiting for DTP Waiti…" at bounding box center [466, 270] width 170 height 15
select select "dtp_in_process"
click at [381, 263] on select "Waiting for Artwork Waiting for Diecut Waiting for Mockup Waiting for DTP Waiti…" at bounding box center [466, 270] width 170 height 15
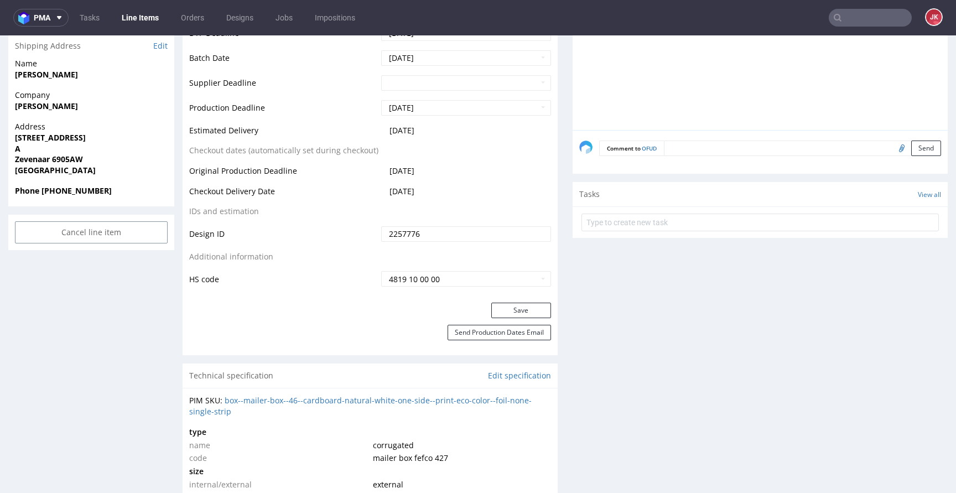
scroll to position [457, 0]
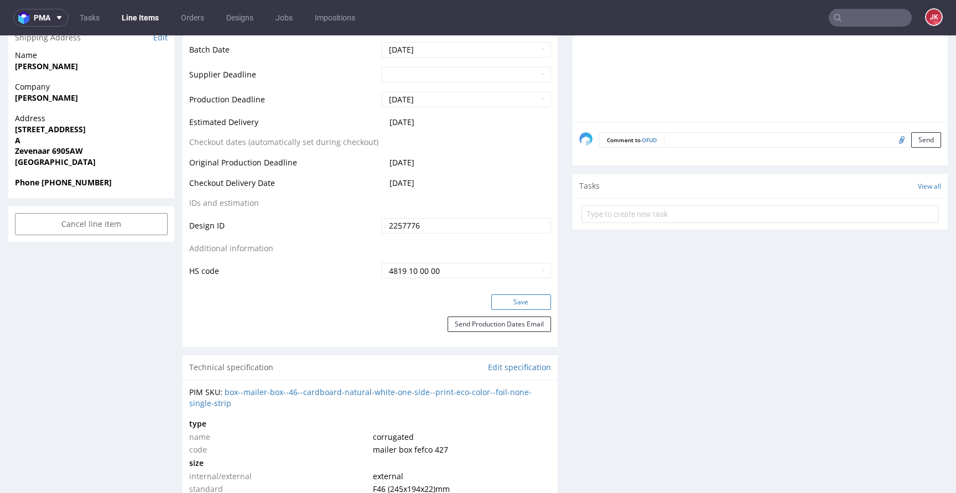
click at [496, 299] on button "Save" at bounding box center [521, 301] width 60 height 15
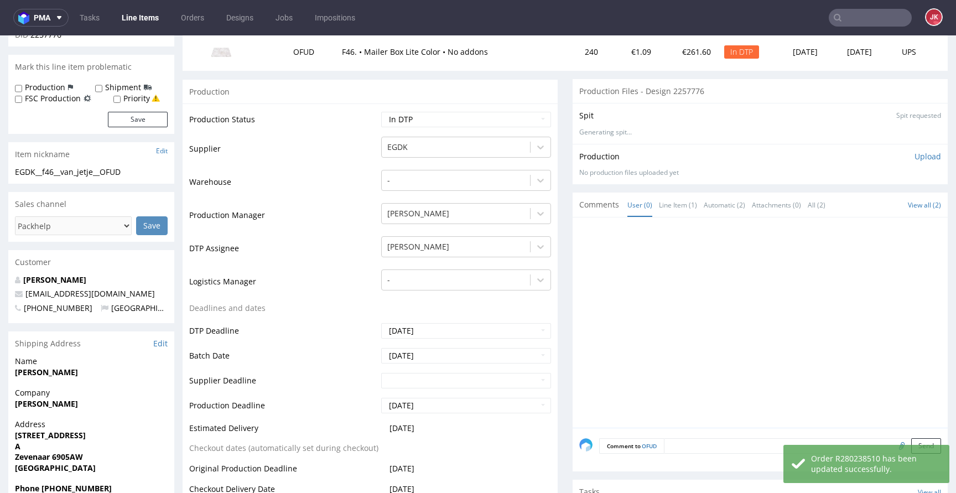
scroll to position [0, 0]
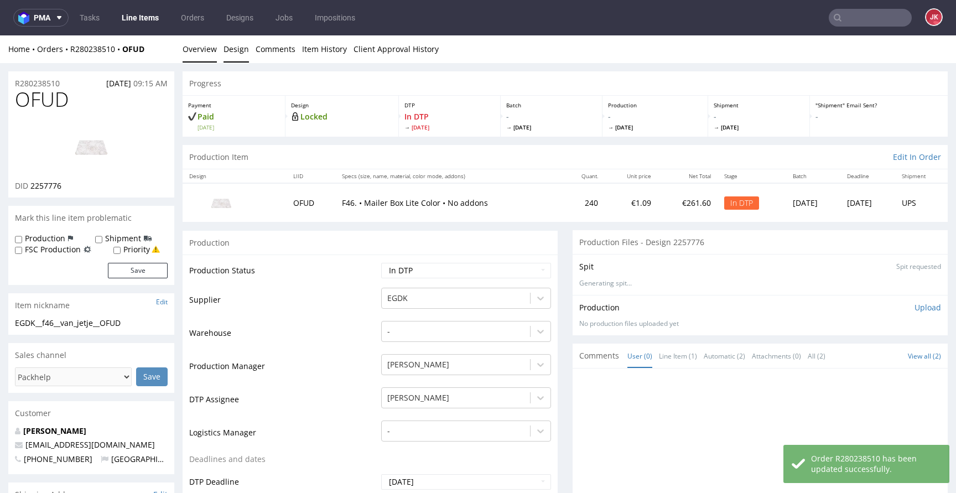
click at [233, 50] on link "Design" at bounding box center [235, 48] width 25 height 27
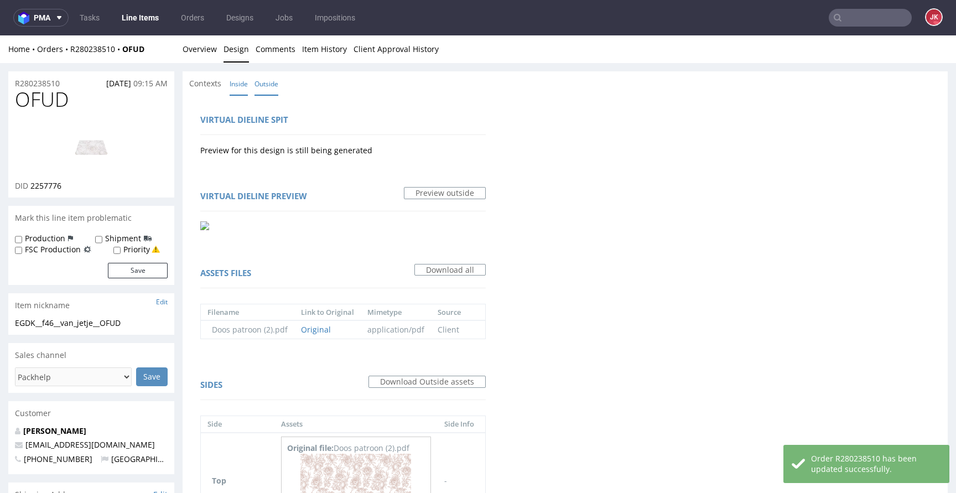
click at [233, 81] on link "Inside" at bounding box center [239, 84] width 18 height 24
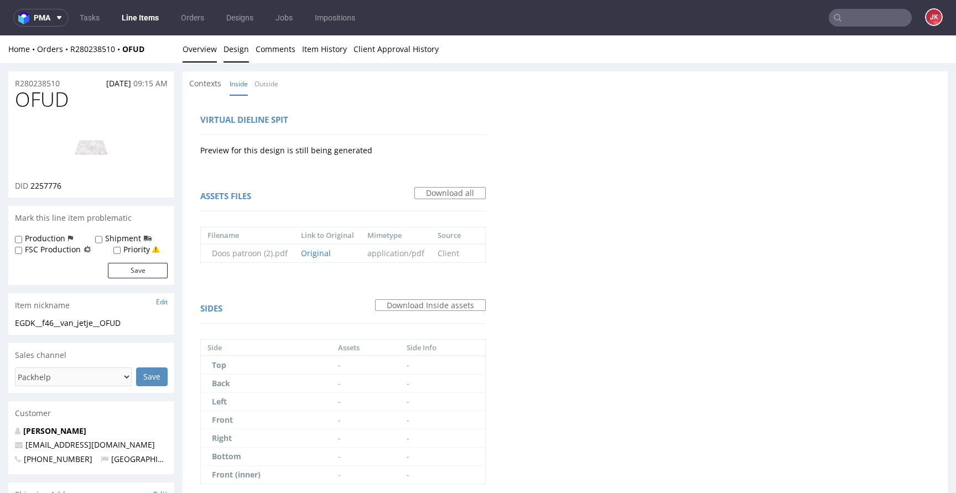
click at [203, 52] on link "Overview" at bounding box center [200, 48] width 34 height 27
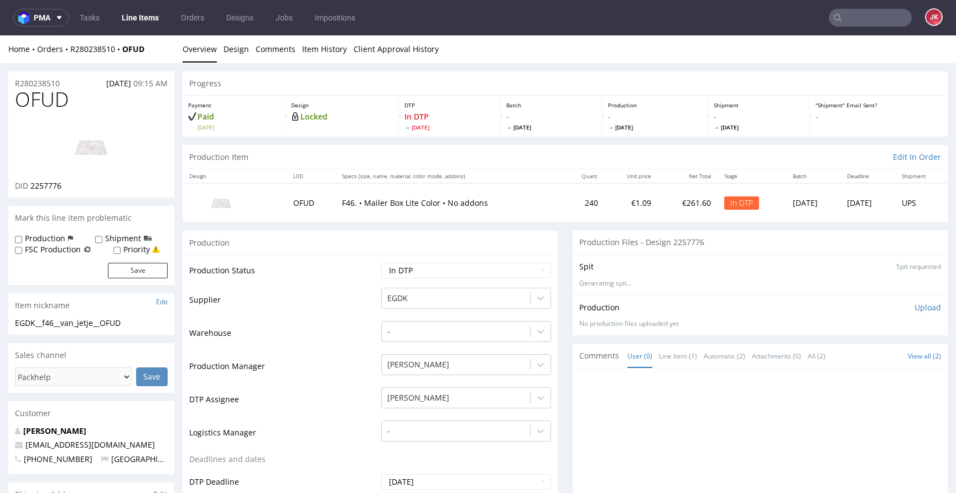
click at [122, 150] on img at bounding box center [91, 147] width 88 height 50
click at [239, 55] on link "Design" at bounding box center [235, 48] width 25 height 27
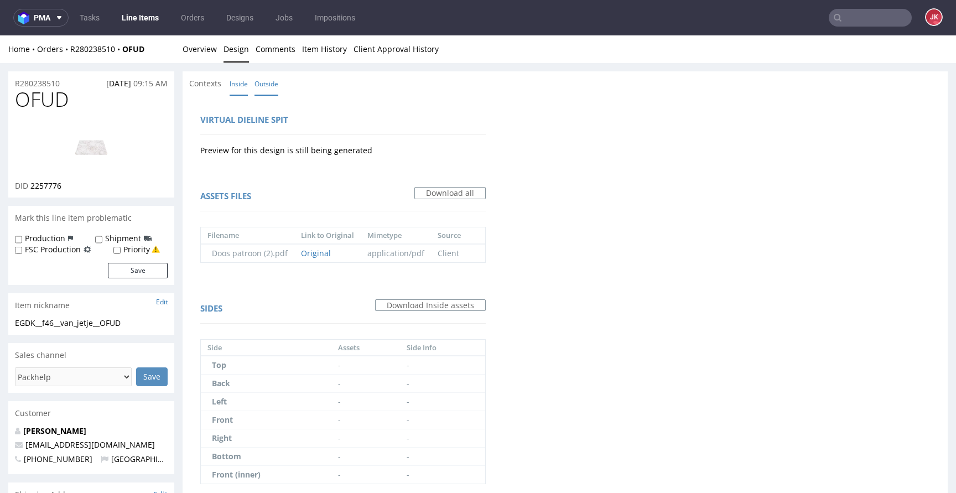
click at [274, 91] on link "Outside" at bounding box center [266, 84] width 24 height 24
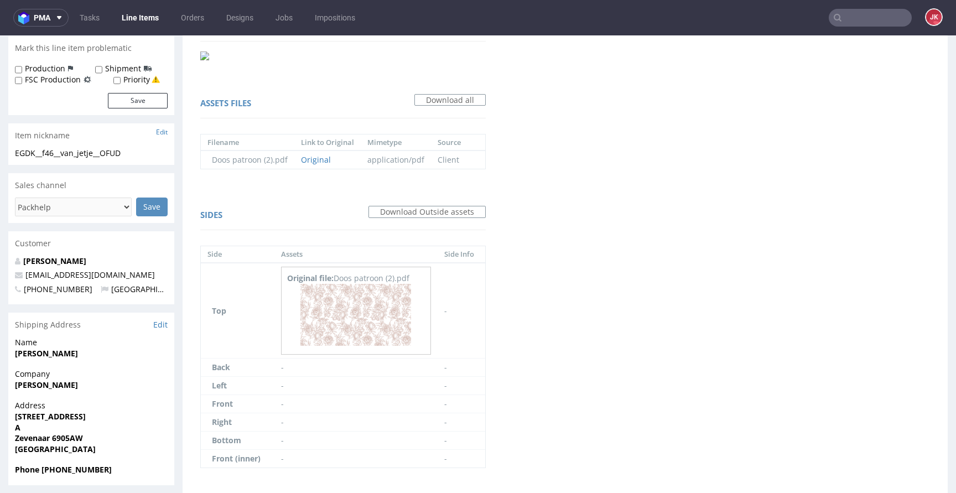
scroll to position [225, 0]
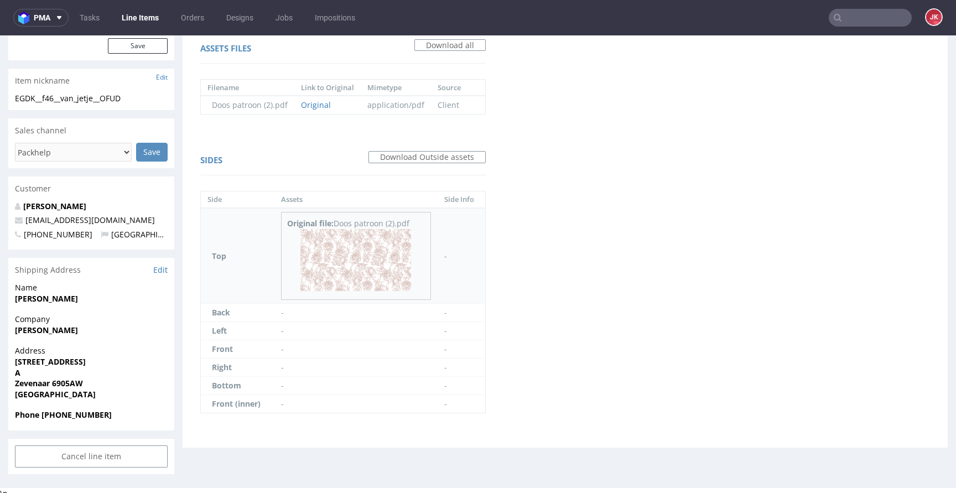
click at [369, 279] on img at bounding box center [355, 260] width 111 height 63
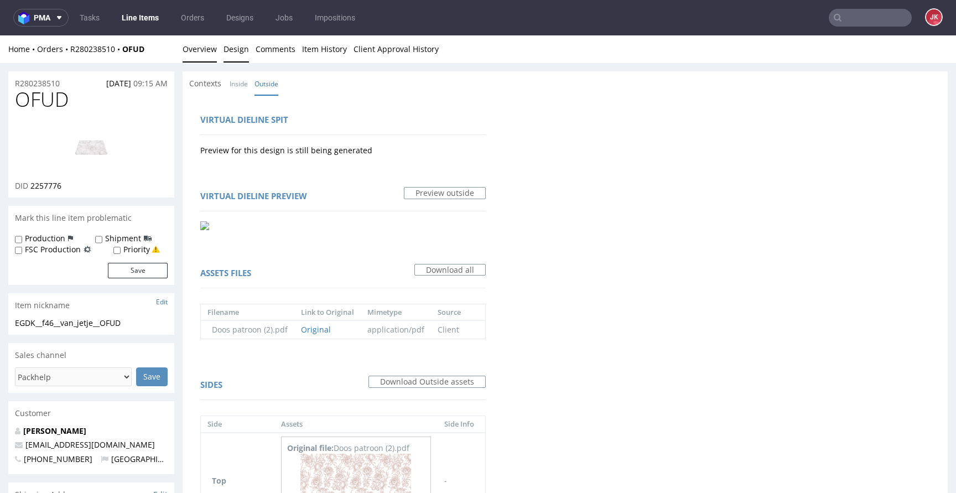
click at [204, 53] on link "Overview" at bounding box center [200, 48] width 34 height 27
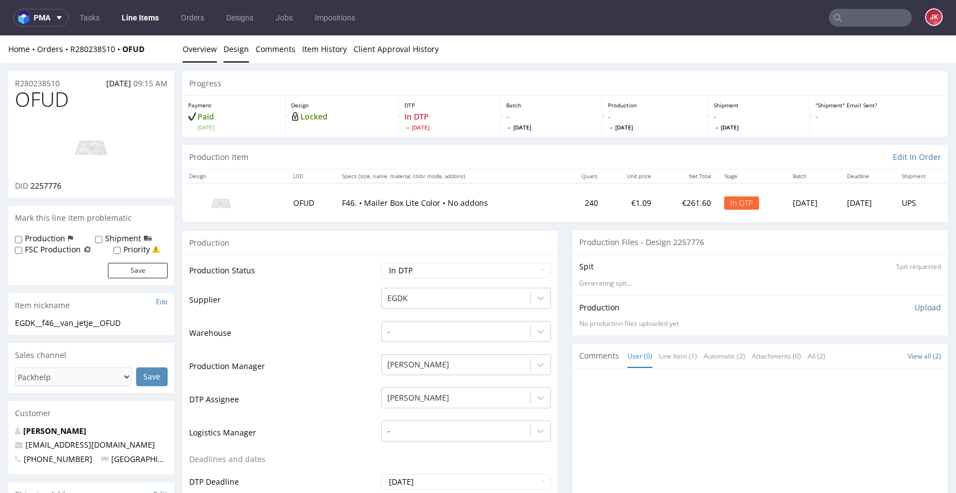
click at [227, 49] on link "Design" at bounding box center [235, 48] width 25 height 27
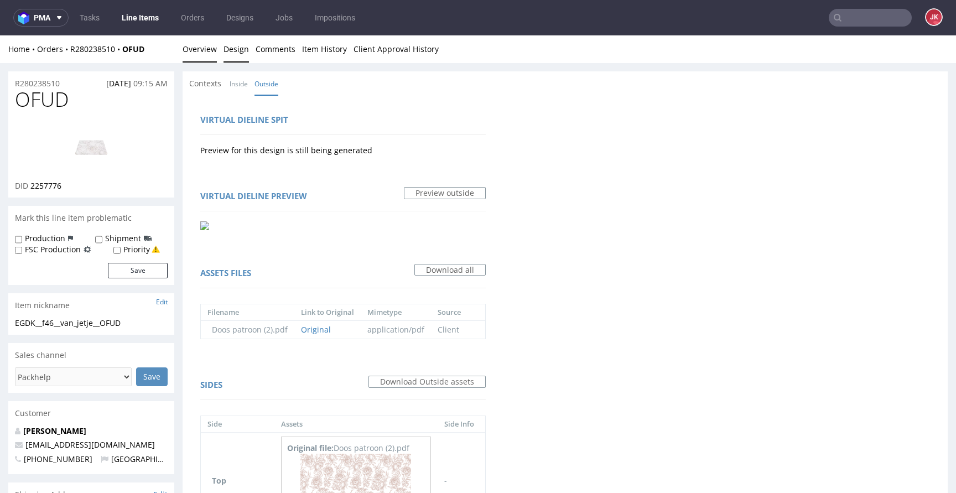
click at [207, 58] on link "Overview" at bounding box center [200, 48] width 34 height 27
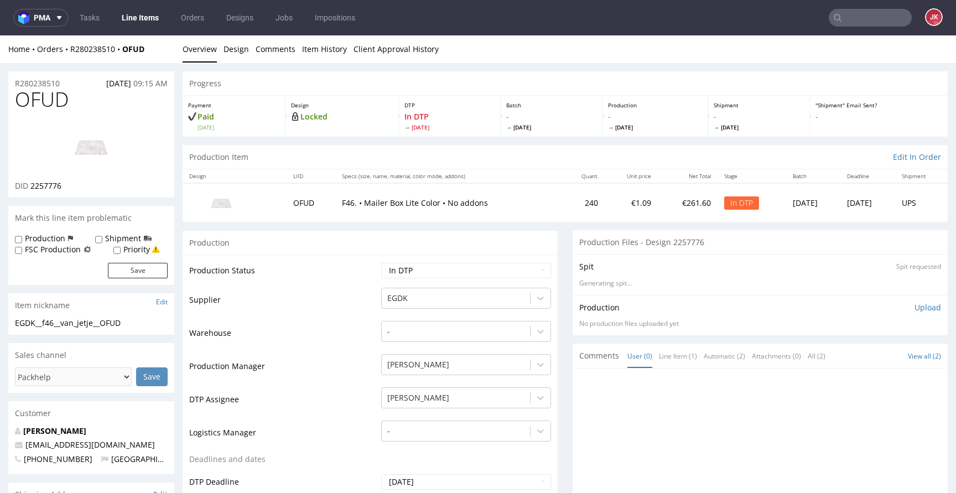
click at [33, 98] on span "OFUD" at bounding box center [42, 99] width 54 height 22
copy span "OFUD"
click at [309, 322] on td "Warehouse" at bounding box center [283, 336] width 189 height 33
drag, startPoint x: 140, startPoint y: 320, endPoint x: 0, endPoint y: 318, distance: 139.9
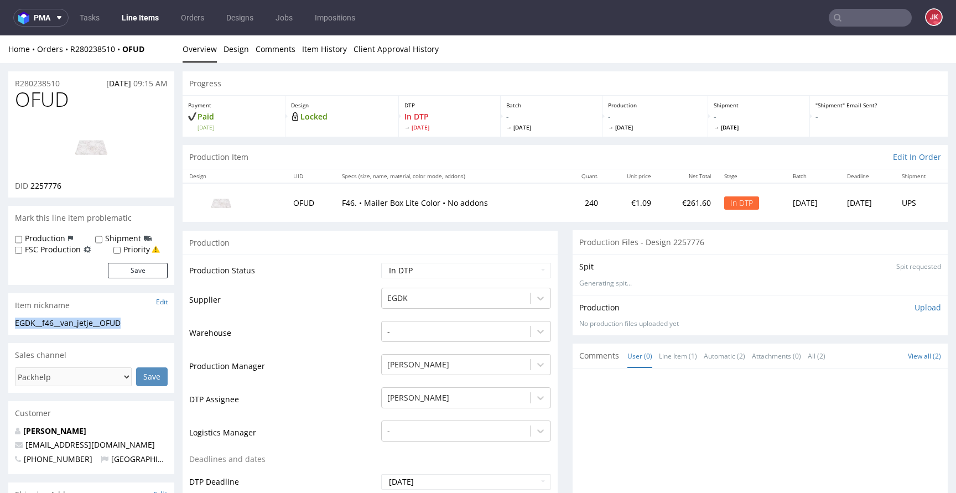
copy div "EGDK__f46__van_jetje__OFUD"
drag, startPoint x: 77, startPoint y: 81, endPoint x: 45, endPoint y: 93, distance: 34.3
copy p "R280238510"
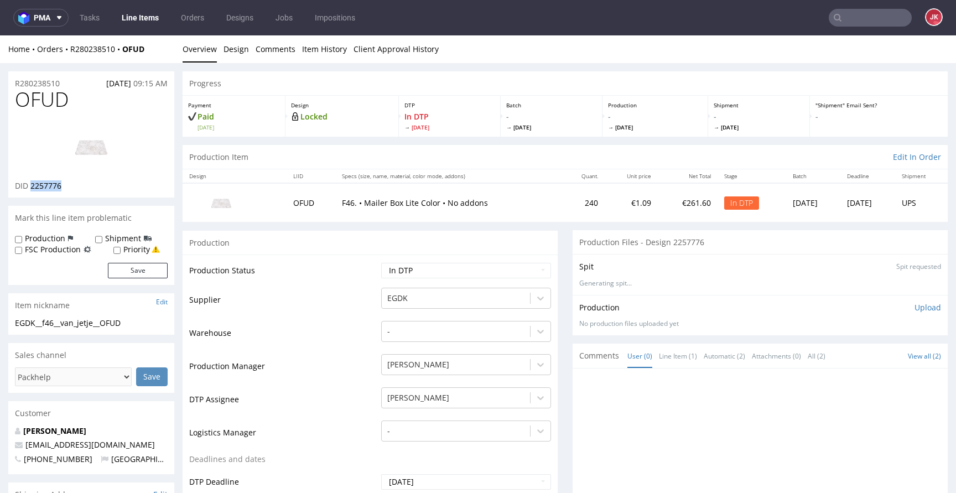
drag, startPoint x: 29, startPoint y: 186, endPoint x: 80, endPoint y: 187, distance: 50.9
click at [80, 187] on div "DID 2257776" at bounding box center [91, 185] width 153 height 11
click at [917, 307] on p "Upload" at bounding box center [927, 307] width 27 height 11
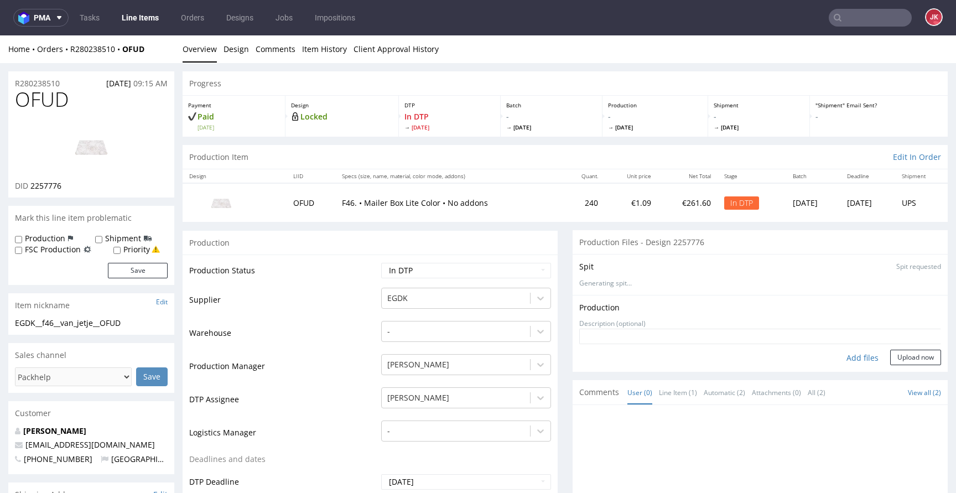
click at [842, 360] on div "Add files" at bounding box center [862, 358] width 55 height 17
click at [858, 357] on div "Add files" at bounding box center [862, 358] width 55 height 17
type input "C:\fakepath\EGDK__f46__van_jetje__OFUD__d2257776__oR280238510__1__outside.pdf"
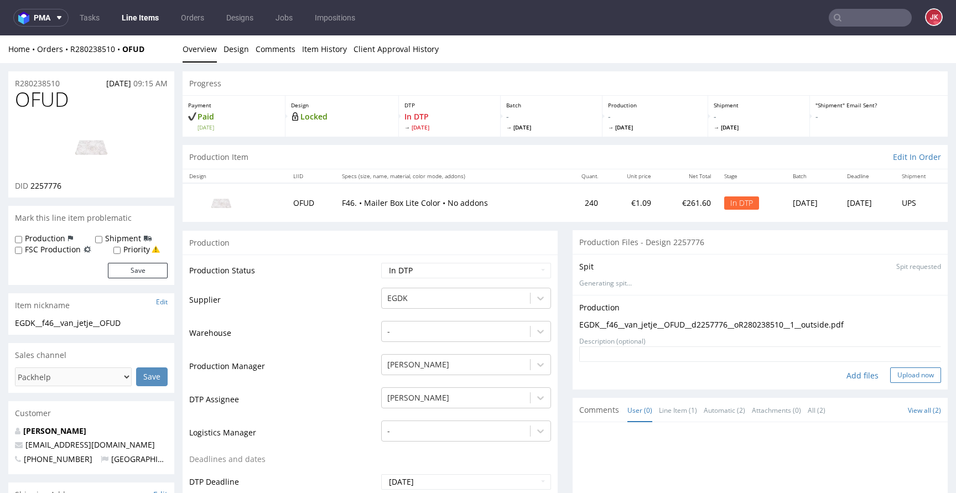
click at [905, 368] on button "Upload now" at bounding box center [915, 374] width 51 height 15
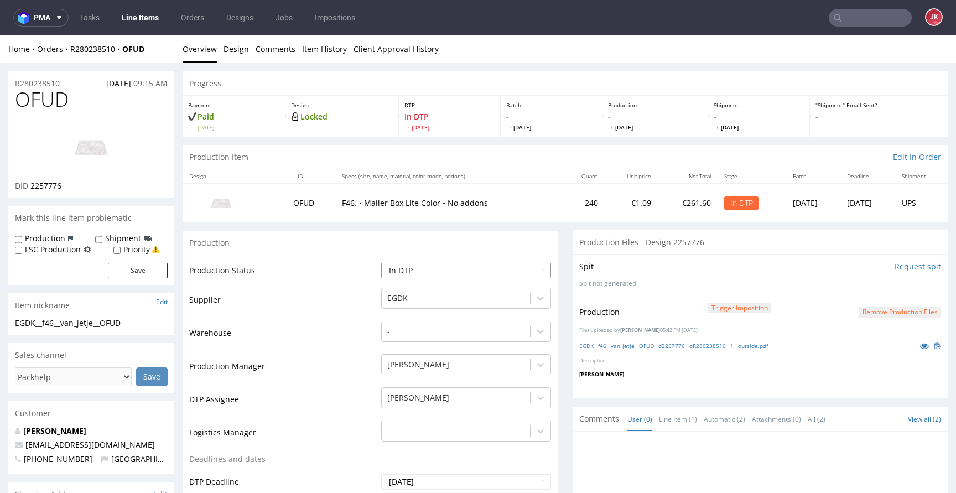
click at [440, 274] on select "Waiting for Artwork Waiting for Diecut Waiting for Mockup Waiting for DTP Waiti…" at bounding box center [466, 270] width 170 height 15
select select "dtp_production_ready"
click at [381, 263] on select "Waiting for Artwork Waiting for Diecut Waiting for Mockup Waiting for DTP Waiti…" at bounding box center [466, 270] width 170 height 15
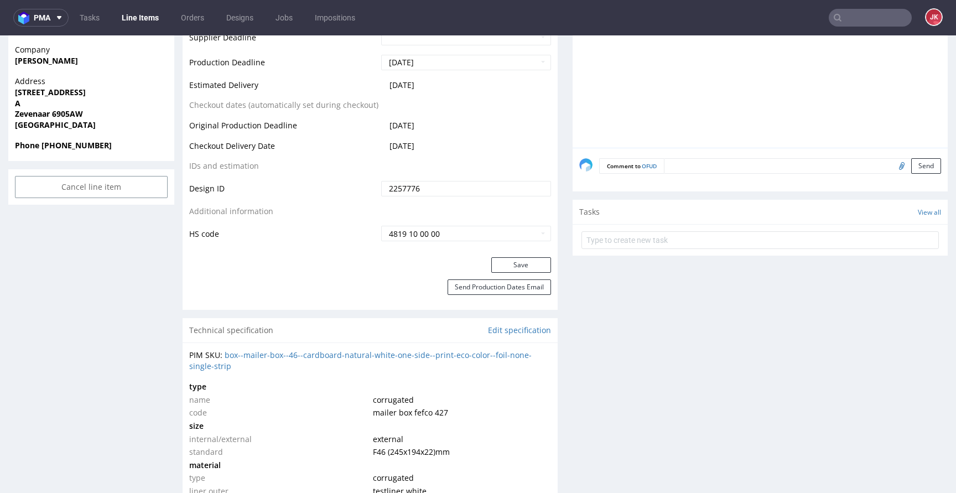
scroll to position [499, 0]
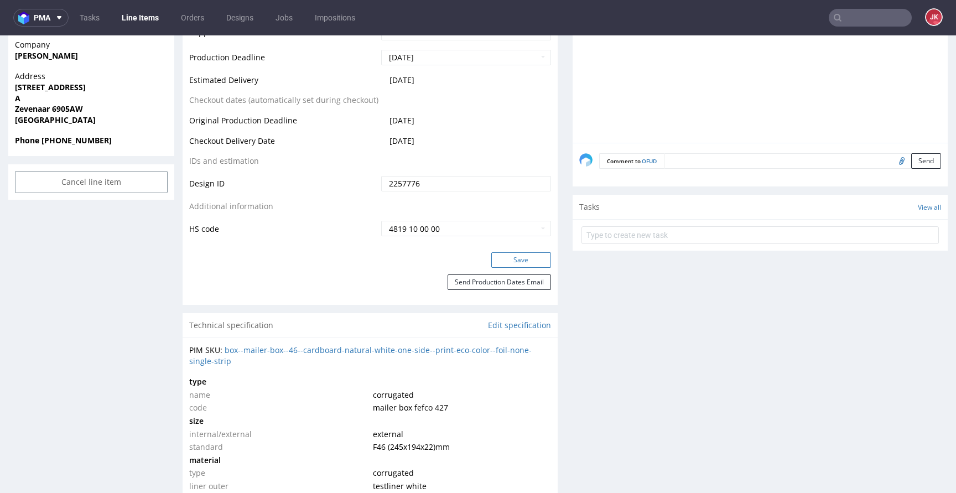
click at [507, 262] on button "Save" at bounding box center [521, 259] width 60 height 15
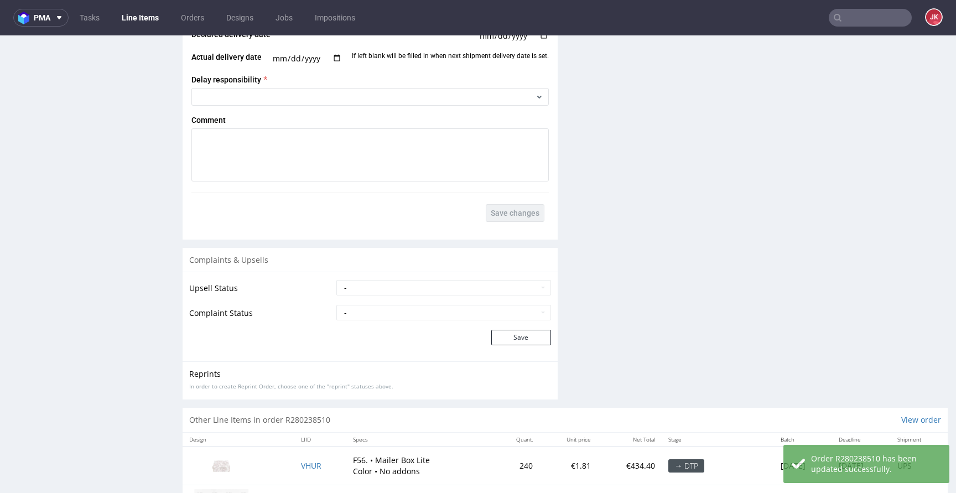
scroll to position [1579, 0]
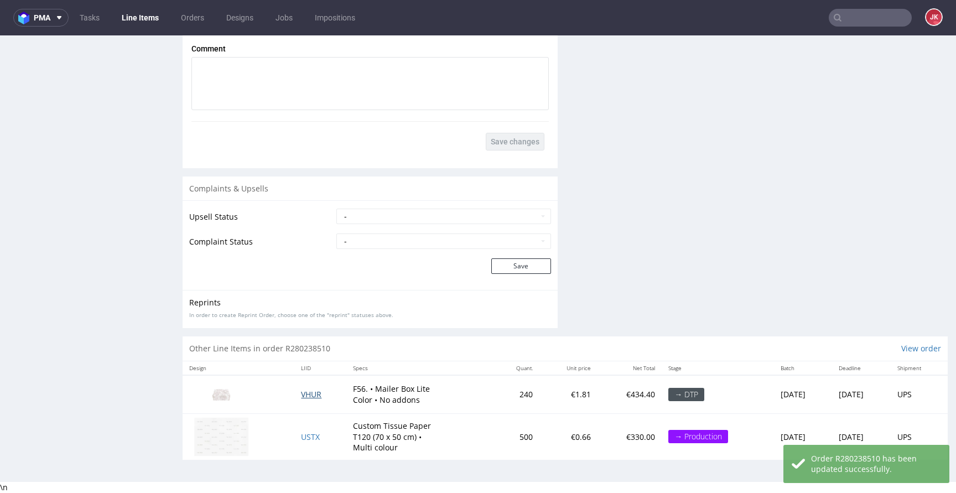
click at [301, 390] on span "VHUR" at bounding box center [311, 394] width 20 height 11
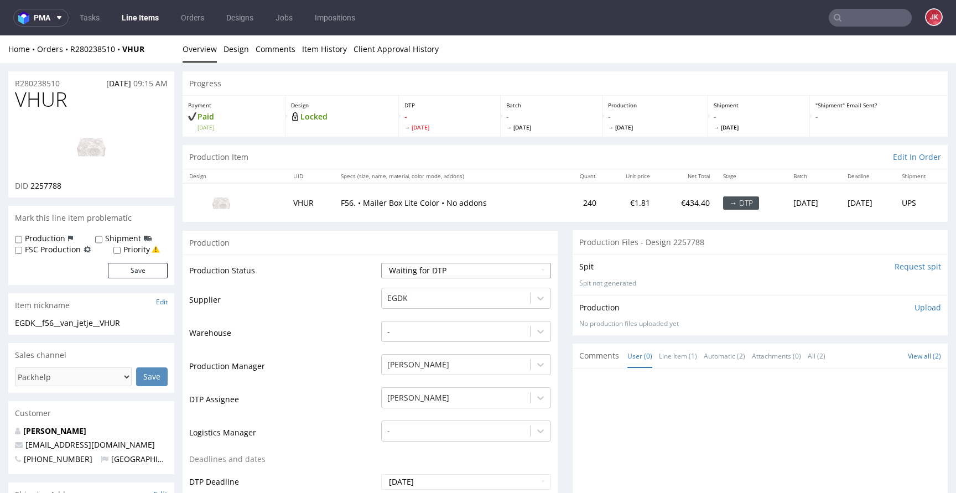
click at [484, 277] on select "Waiting for Artwork Waiting for Diecut Waiting for Mockup Waiting for DTP Waiti…" at bounding box center [466, 270] width 170 height 15
select select "dtp_in_process"
click at [381, 263] on select "Waiting for Artwork Waiting for Diecut Waiting for Mockup Waiting for DTP Waiti…" at bounding box center [466, 270] width 170 height 15
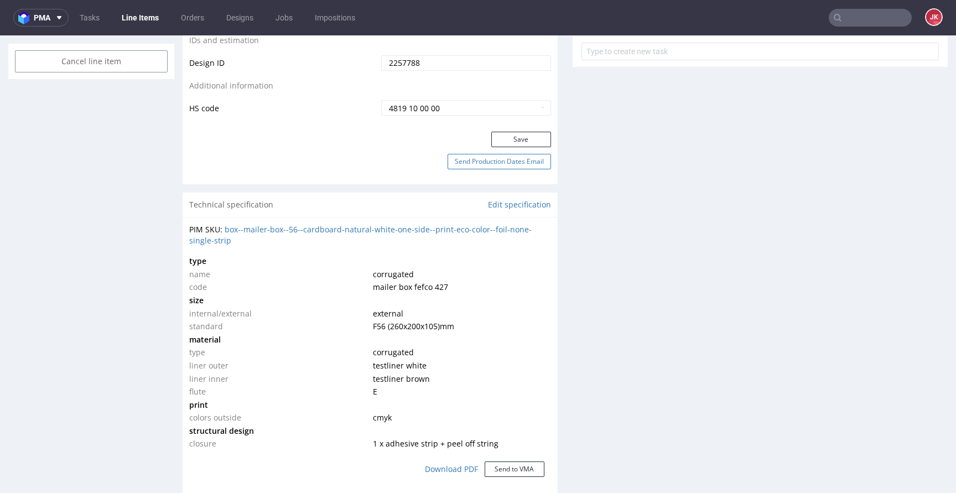
scroll to position [631, 0]
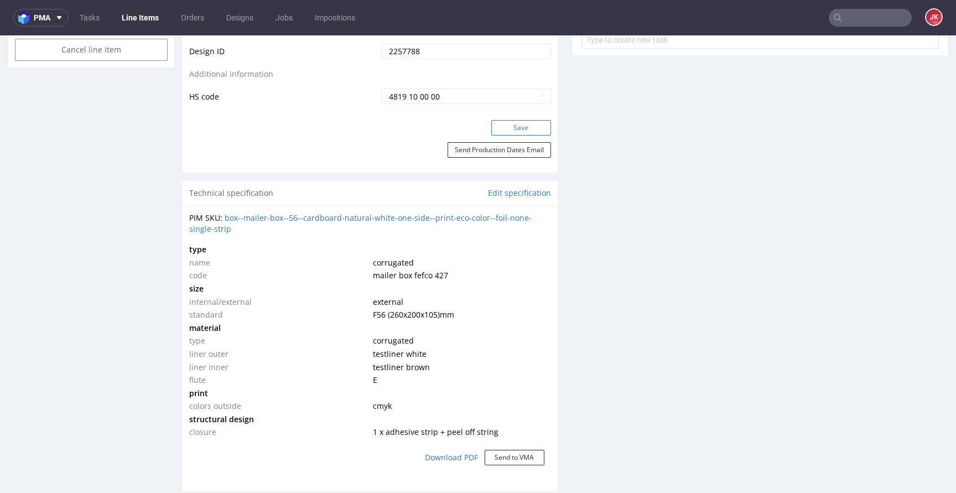
click at [517, 132] on button "Save" at bounding box center [521, 127] width 60 height 15
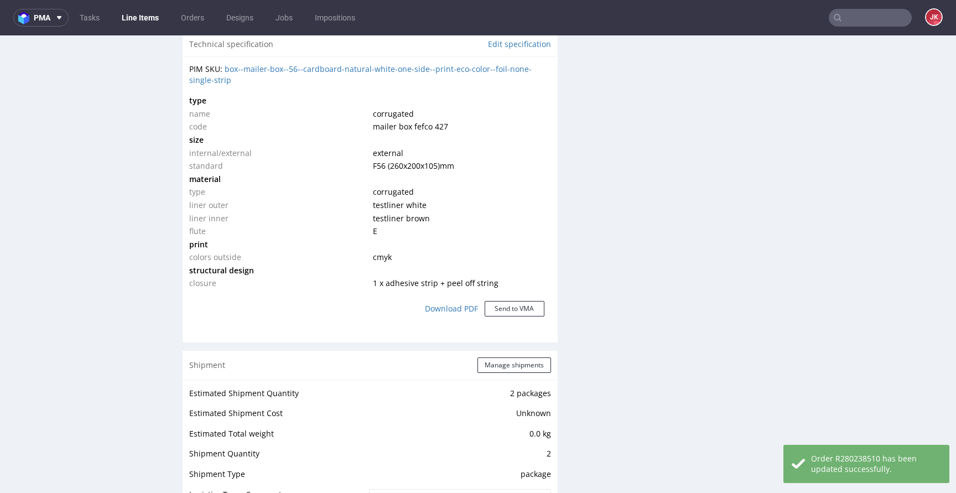
scroll to position [780, 0]
click at [361, 250] on td "colors outside" at bounding box center [279, 256] width 181 height 13
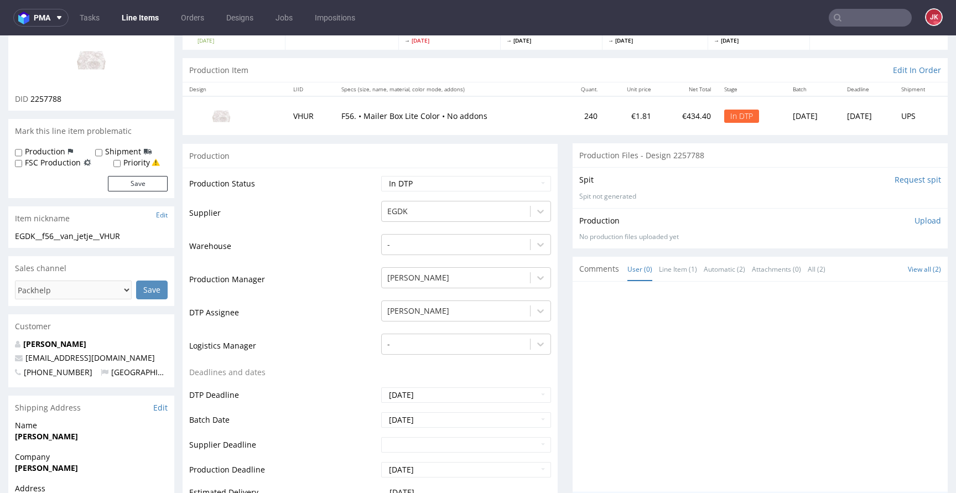
scroll to position [0, 0]
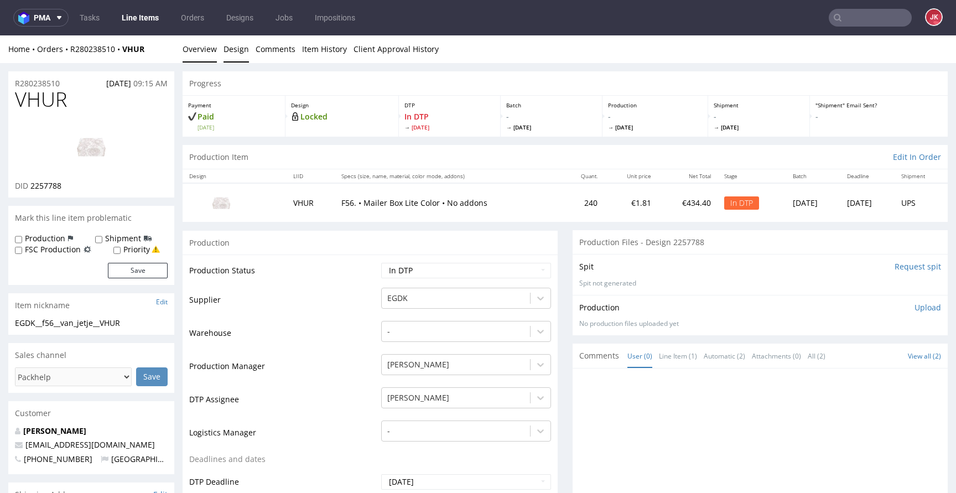
click at [244, 53] on link "Design" at bounding box center [235, 48] width 25 height 27
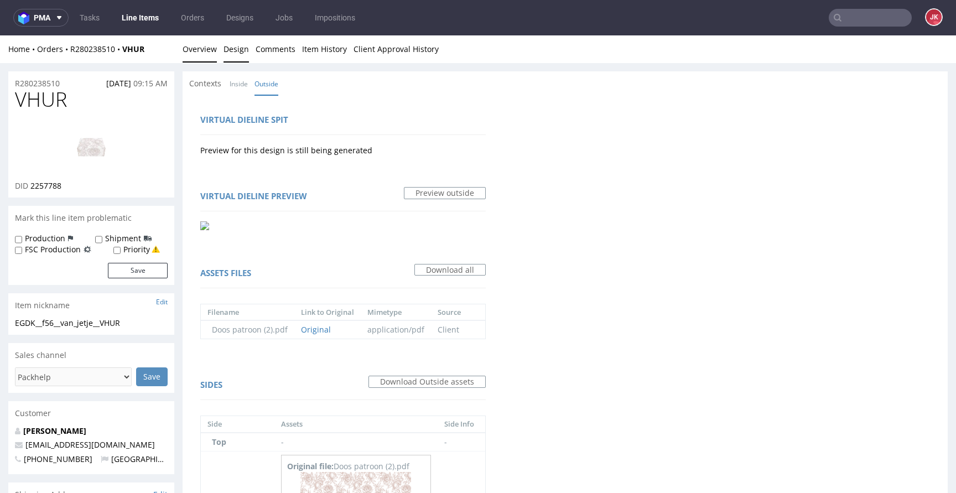
click at [207, 54] on link "Overview" at bounding box center [200, 48] width 34 height 27
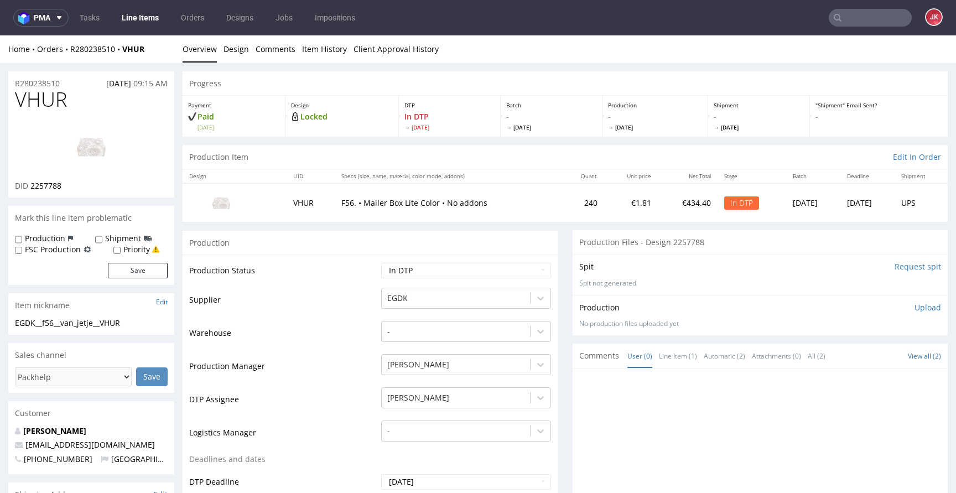
click at [90, 132] on img at bounding box center [91, 147] width 88 height 50
click at [31, 97] on span "VHUR" at bounding box center [41, 99] width 52 height 22
click at [129, 324] on div "EGDK__f56__van_jetje__VHUR" at bounding box center [91, 322] width 153 height 11
drag, startPoint x: 119, startPoint y: 322, endPoint x: 0, endPoint y: 319, distance: 119.0
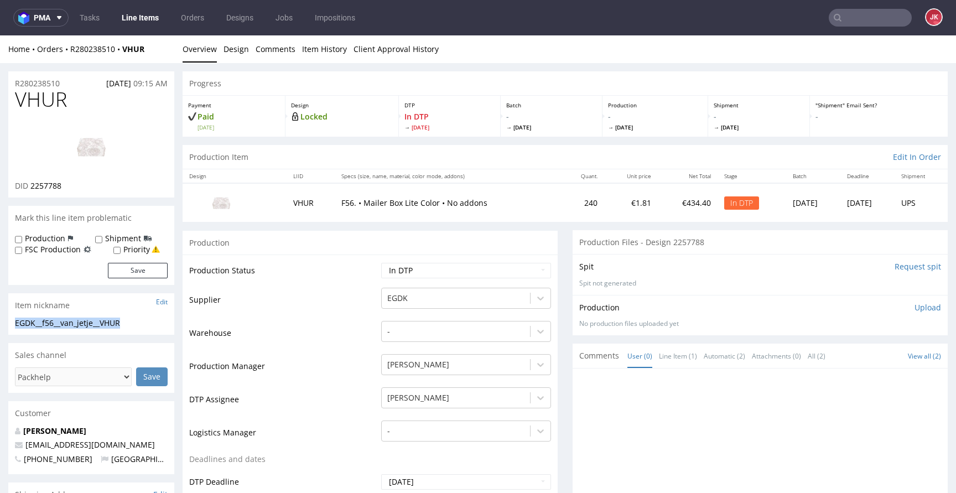
drag, startPoint x: 64, startPoint y: 82, endPoint x: 5, endPoint y: 82, distance: 58.6
drag, startPoint x: 30, startPoint y: 187, endPoint x: 105, endPoint y: 186, distance: 75.2
click at [105, 186] on div "DID 2257788" at bounding box center [91, 185] width 153 height 11
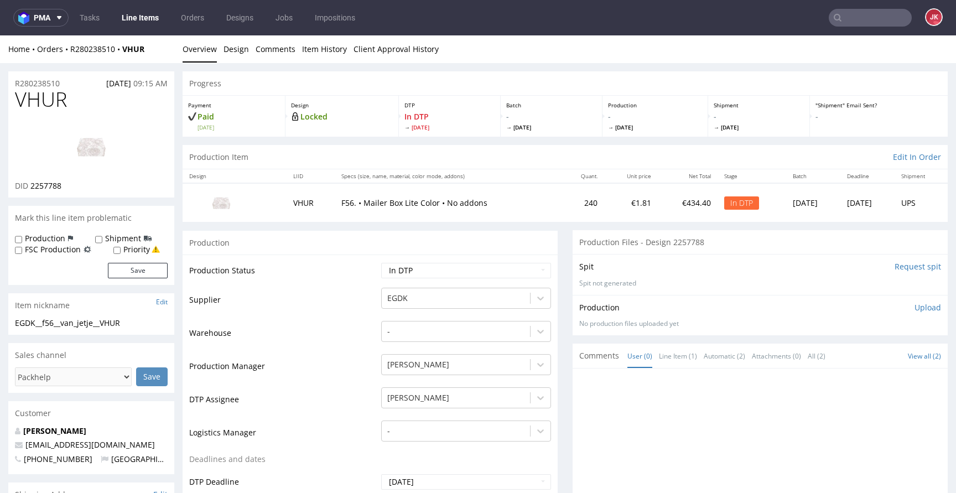
click at [914, 309] on p "Upload" at bounding box center [927, 307] width 27 height 11
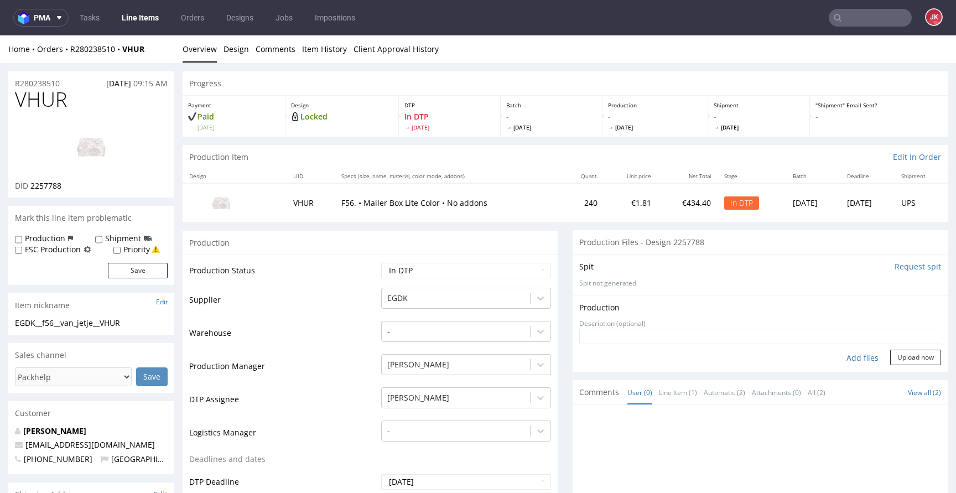
click at [847, 362] on div "Add files" at bounding box center [862, 358] width 55 height 17
type input "C:\fakepath\EGDK__f56__van_jetje__VHUR__d2257788__oR280238510__1__outside.pdf"
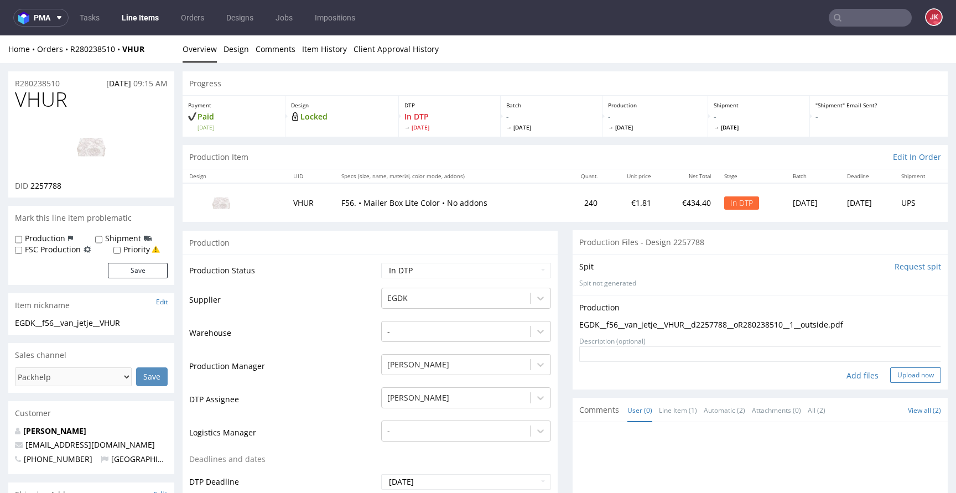
click at [894, 369] on button "Upload now" at bounding box center [915, 374] width 51 height 15
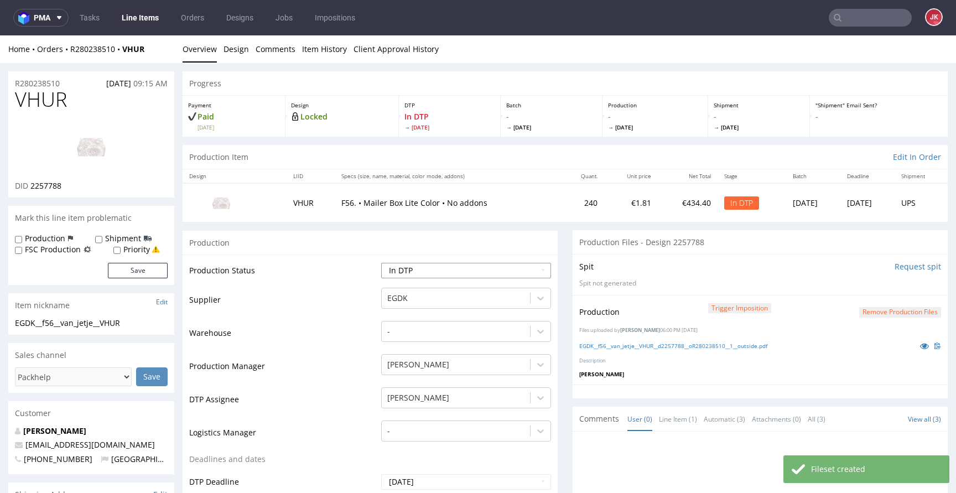
click at [482, 272] on select "Waiting for Artwork Waiting for Diecut Waiting for Mockup Waiting for DTP Waiti…" at bounding box center [466, 270] width 170 height 15
select select "dtp_production_ready"
click at [381, 263] on select "Waiting for Artwork Waiting for Diecut Waiting for Mockup Waiting for DTP Waiti…" at bounding box center [466, 270] width 170 height 15
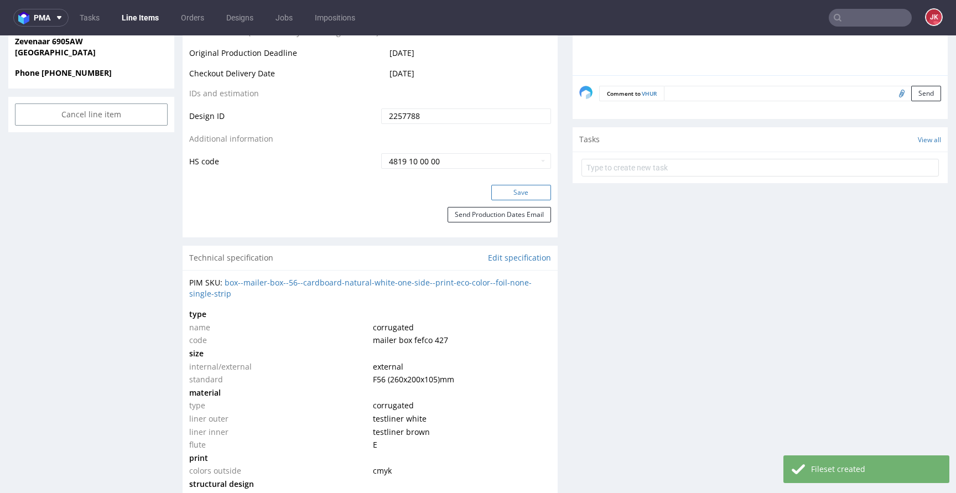
scroll to position [578, 0]
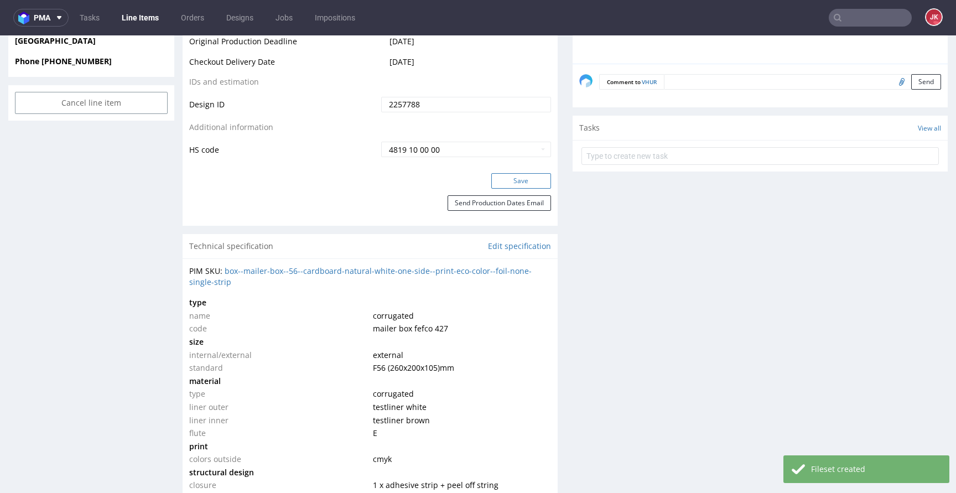
click at [504, 175] on button "Save" at bounding box center [521, 180] width 60 height 15
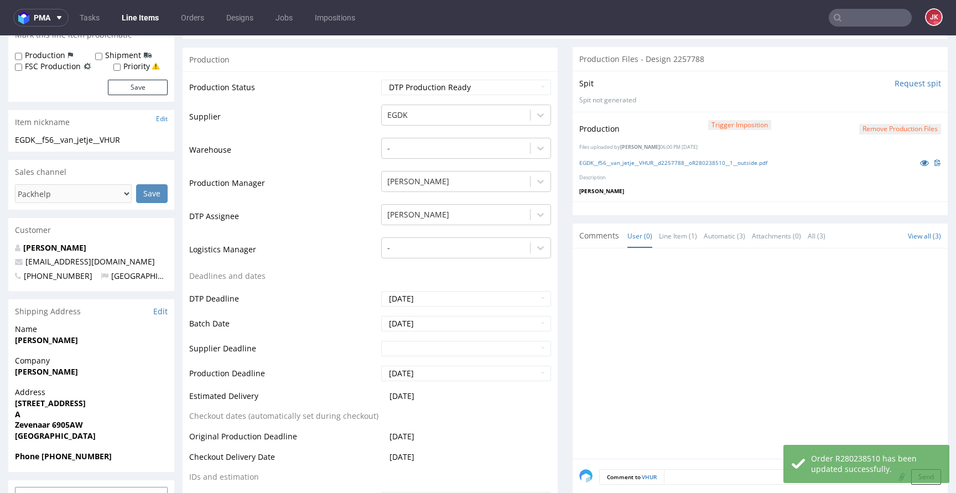
scroll to position [0, 0]
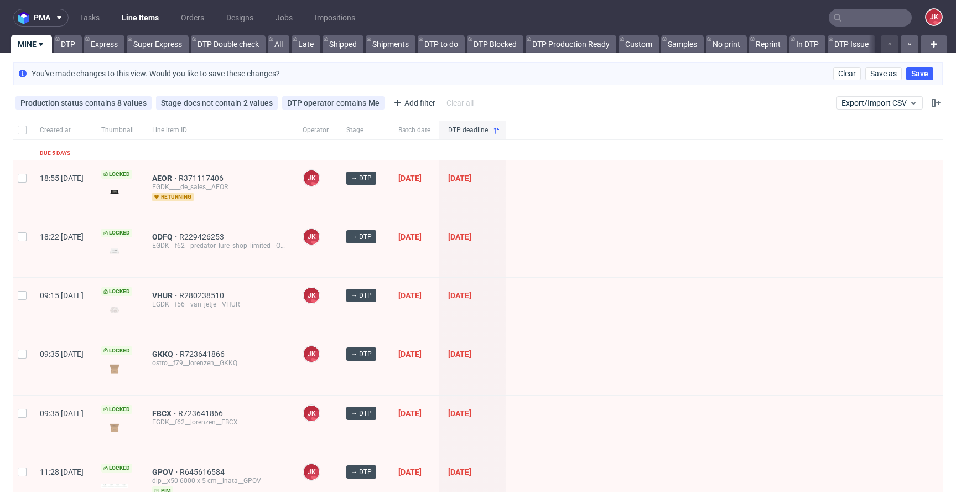
click at [579, 238] on div at bounding box center [724, 248] width 437 height 58
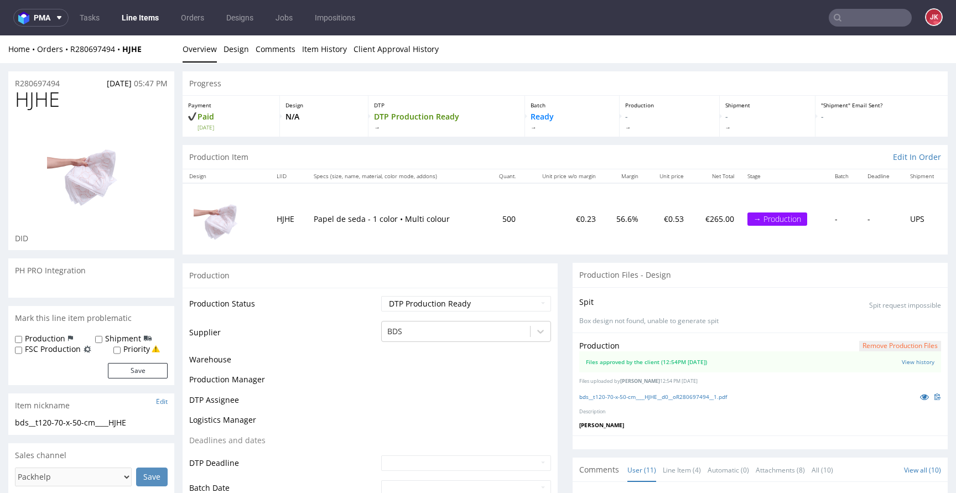
scroll to position [519, 0]
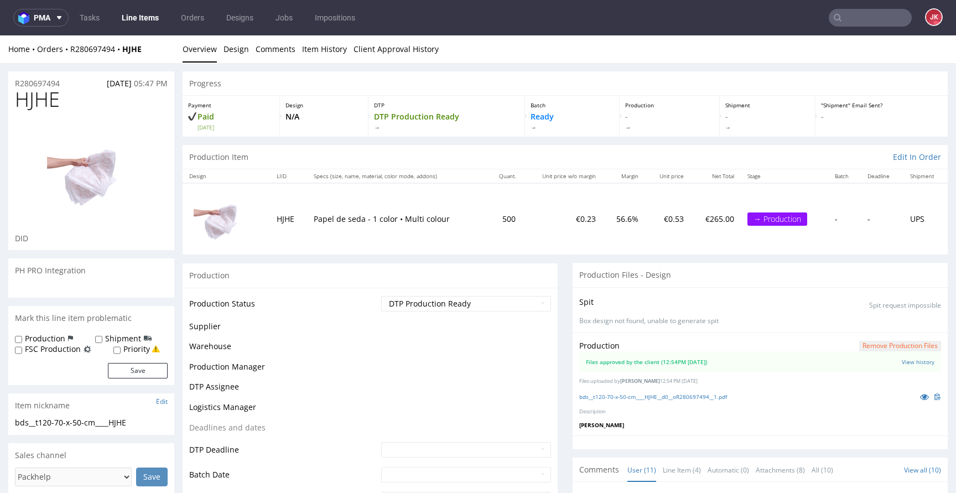
scroll to position [519, 0]
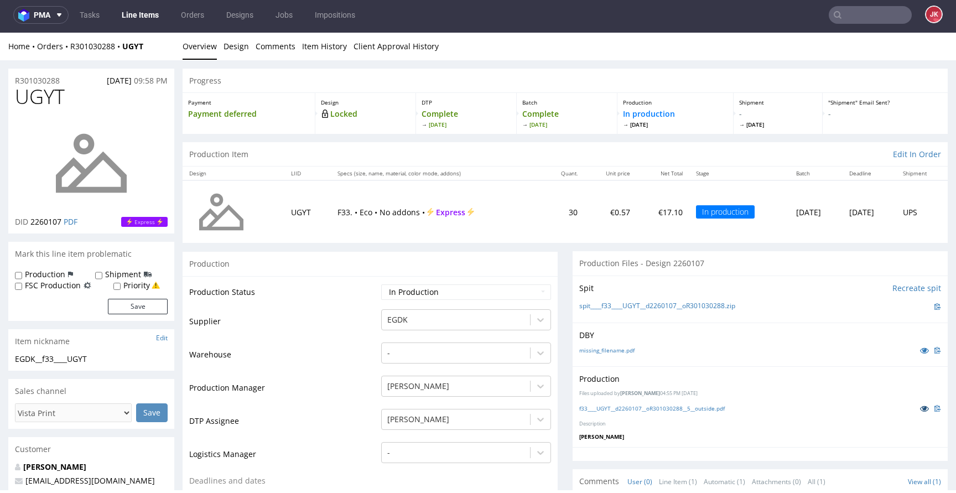
click at [914, 410] on link at bounding box center [924, 408] width 20 height 12
click at [204, 53] on link "Overview" at bounding box center [200, 46] width 34 height 27
click at [142, 19] on link "Line Items" at bounding box center [140, 15] width 50 height 18
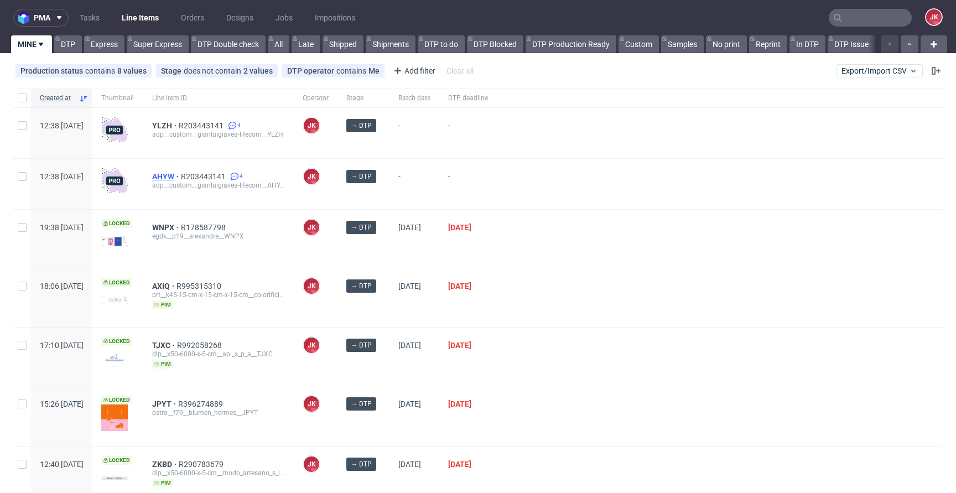
click at [181, 174] on span "AHYW" at bounding box center [166, 176] width 29 height 9
click at [179, 125] on span "YLZH" at bounding box center [165, 125] width 27 height 9
click at [337, 207] on div "[PERSON_NAME] [PERSON_NAME]" at bounding box center [316, 184] width 44 height 50
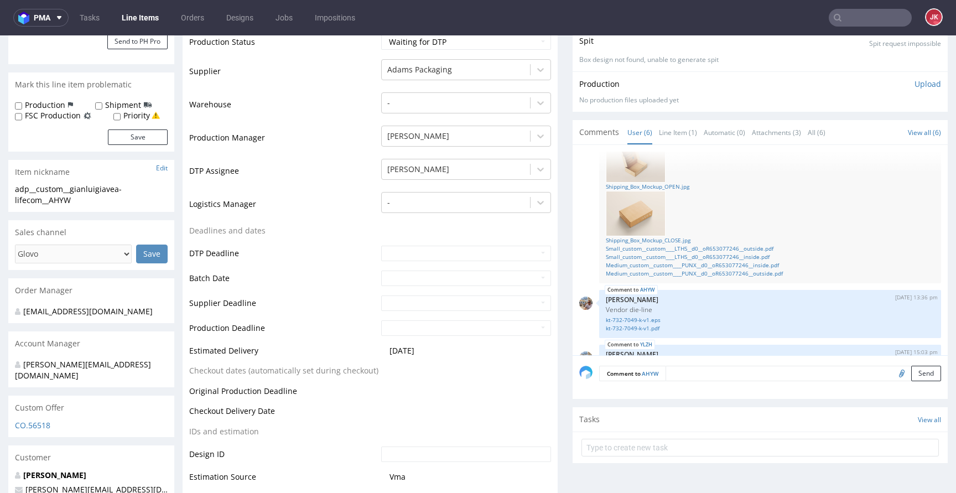
scroll to position [303, 0]
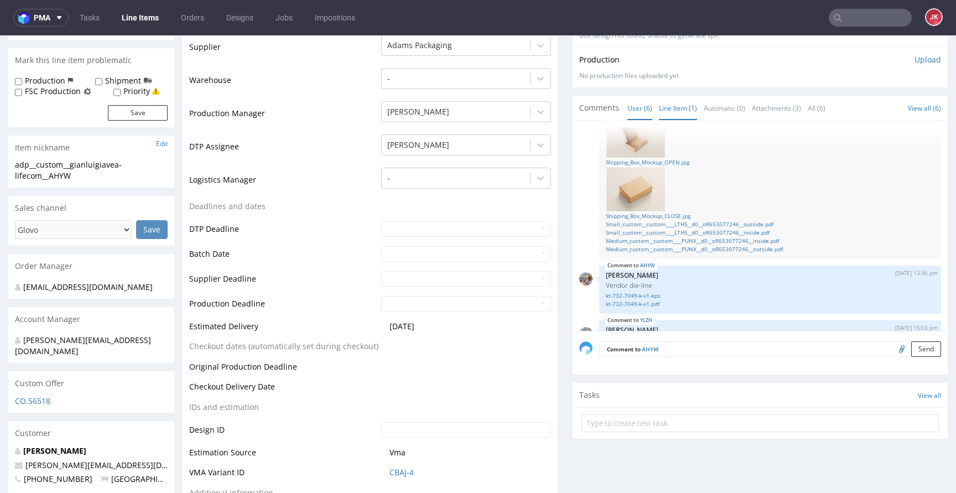
click at [668, 103] on link "Line Item (1)" at bounding box center [678, 108] width 38 height 24
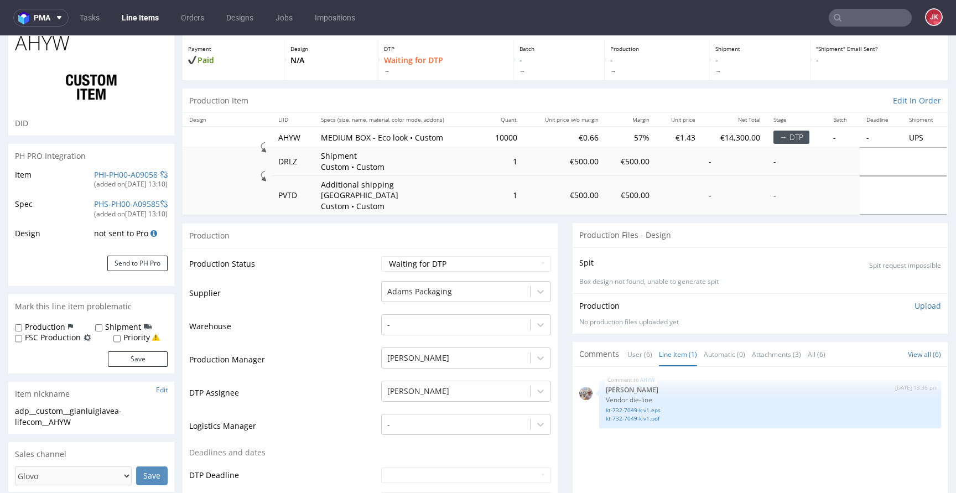
scroll to position [0, 0]
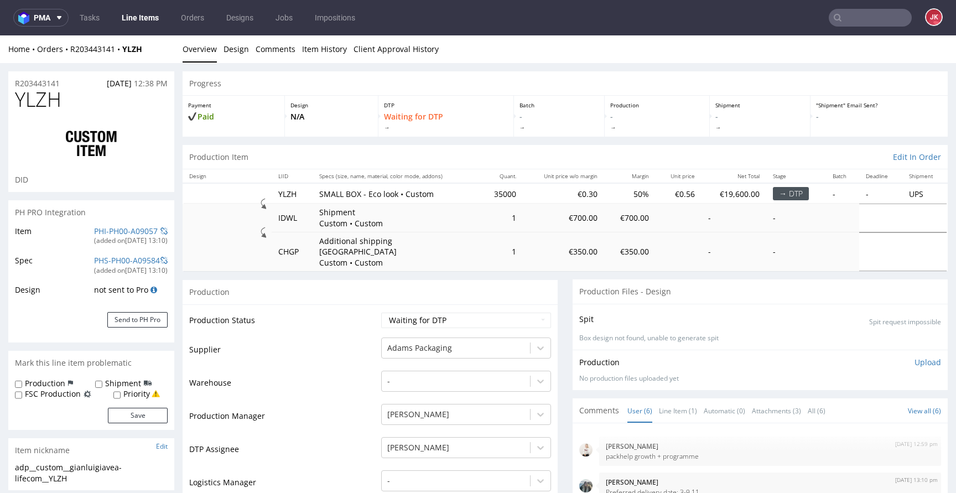
scroll to position [190, 0]
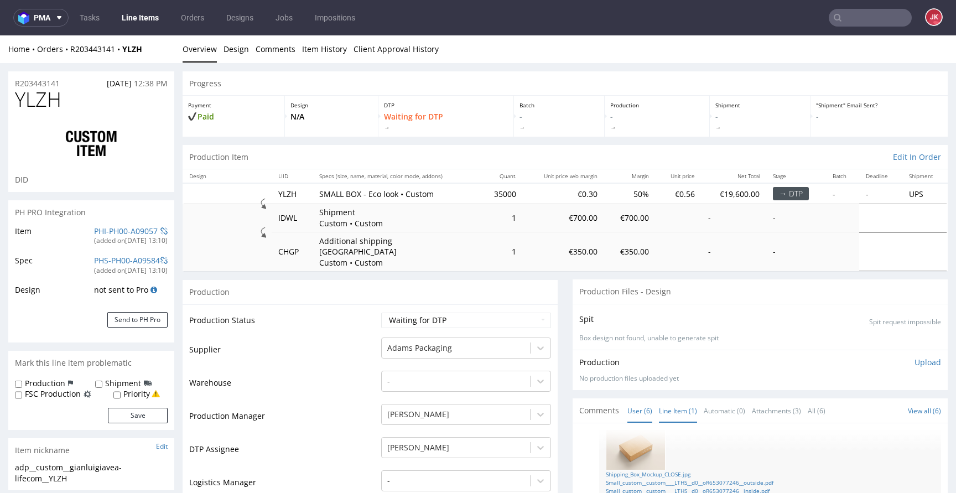
click at [663, 405] on link "Line Item (1)" at bounding box center [678, 411] width 38 height 24
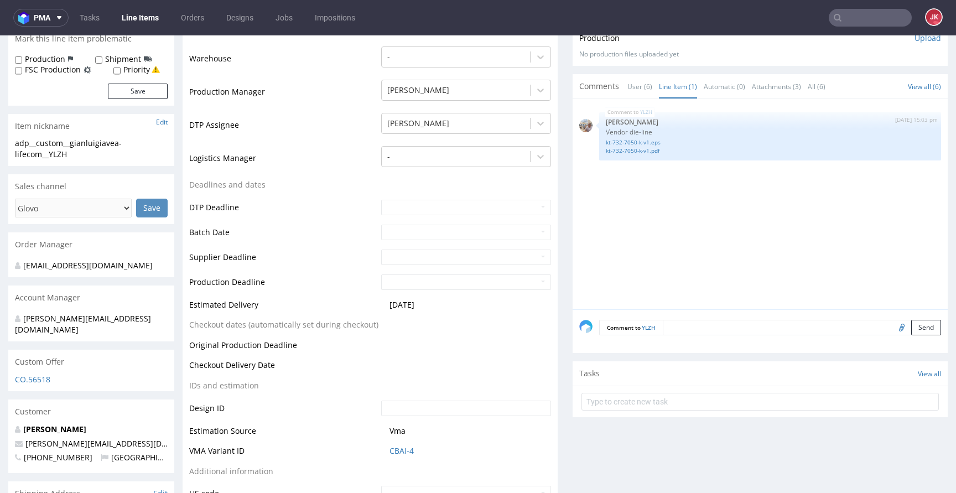
scroll to position [0, 0]
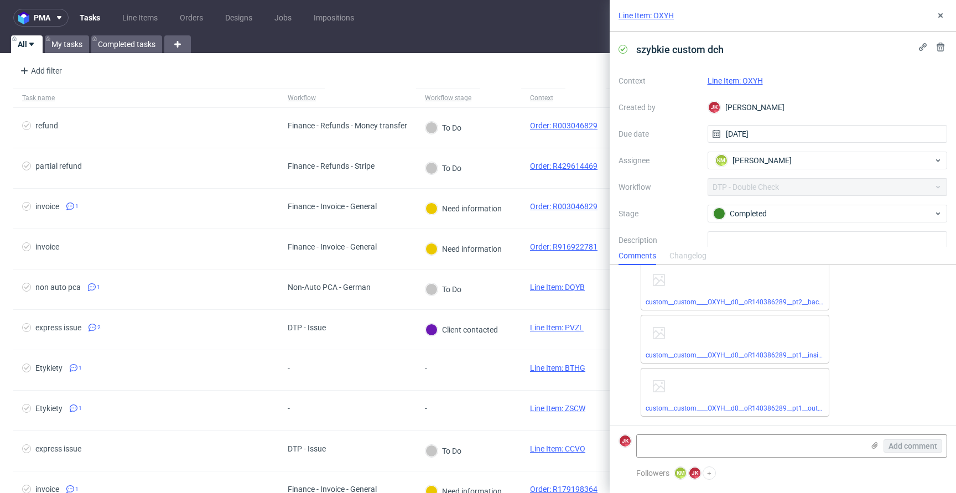
scroll to position [145, 0]
click at [719, 80] on link "Line Item: OXYH" at bounding box center [734, 80] width 55 height 9
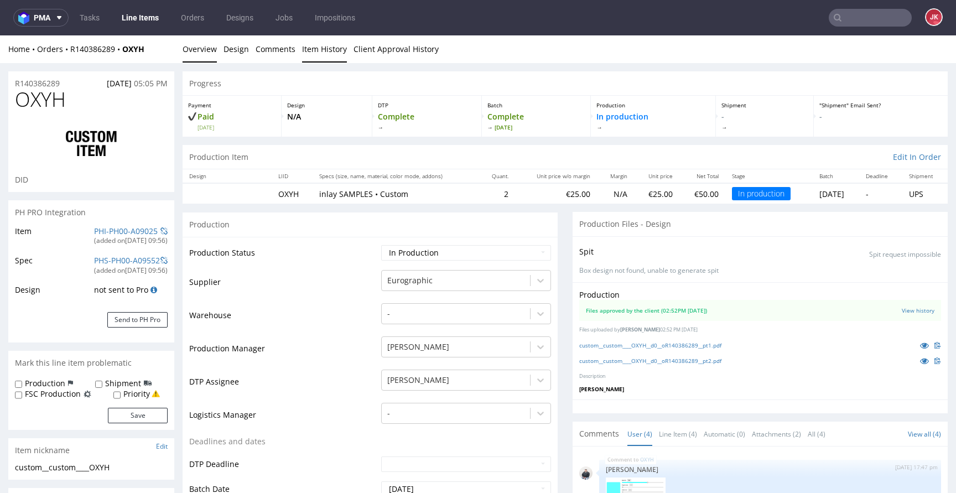
click at [321, 61] on link "Item History" at bounding box center [324, 48] width 45 height 27
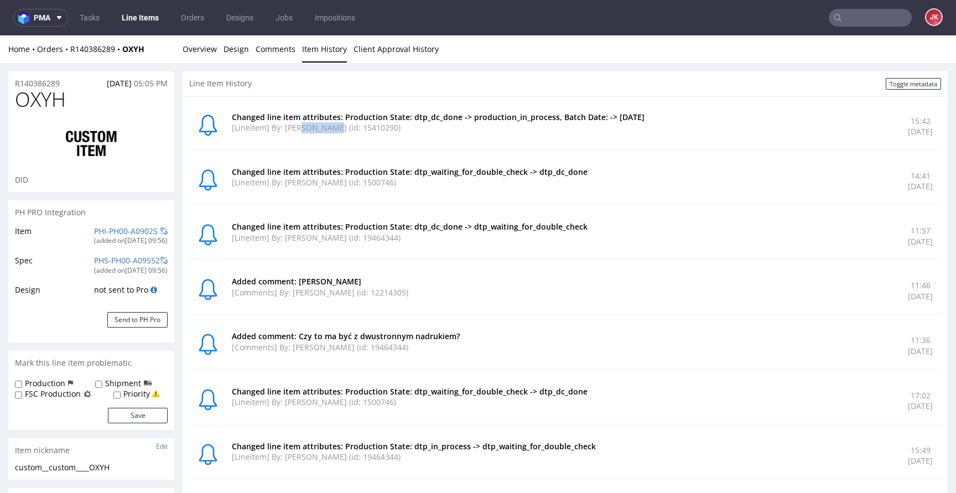
drag, startPoint x: 301, startPoint y: 131, endPoint x: 332, endPoint y: 130, distance: 30.4
click at [332, 130] on p "[Lineitem] By: Sebastian Markut (id: 15410290)" at bounding box center [563, 127] width 663 height 11
click at [198, 55] on link "Overview" at bounding box center [200, 48] width 34 height 27
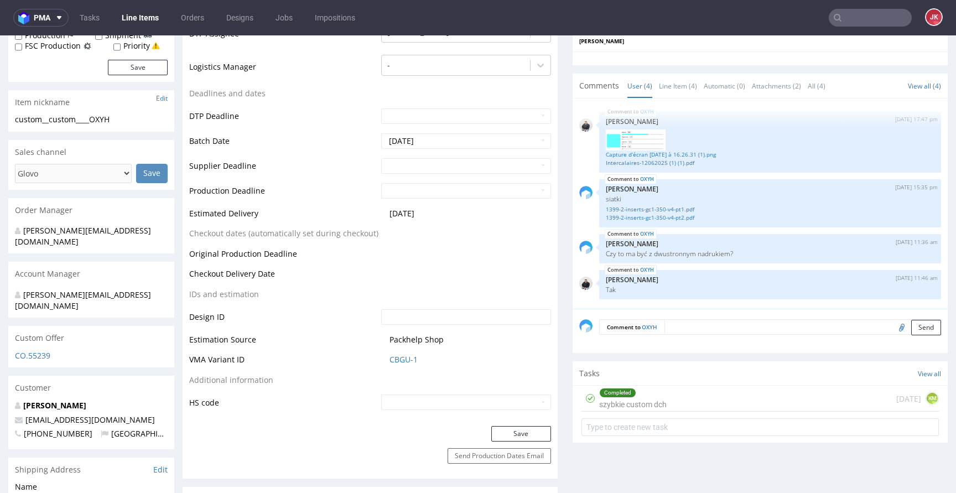
scroll to position [350, 0]
click at [702, 325] on textarea at bounding box center [802, 324] width 277 height 15
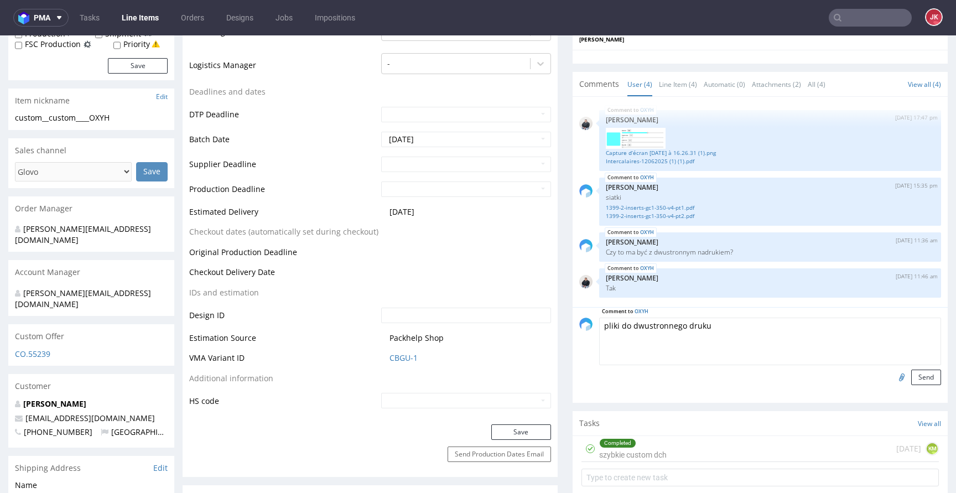
type textarea "pliki do dwustronnego druku"
click at [892, 376] on input "file" at bounding box center [899, 376] width 15 height 14
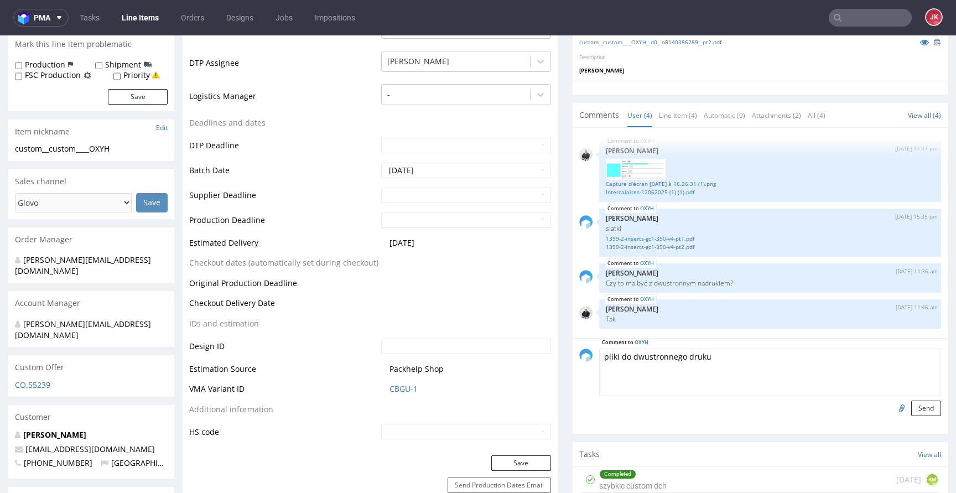
scroll to position [348, 0]
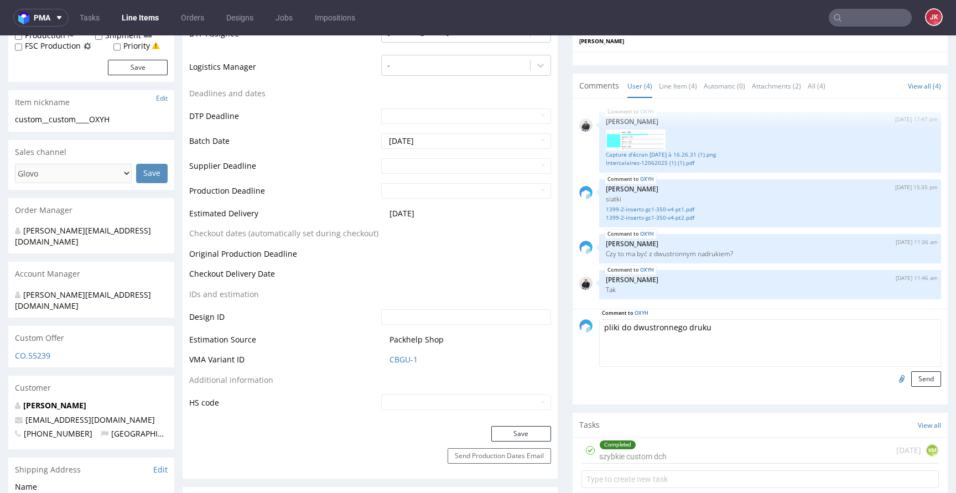
click at [892, 380] on input "file" at bounding box center [899, 378] width 15 height 14
type input "C:\fakepath\custom__custom____OXYH__d0__oR140386289__pt2__front.pdf"
click at [912, 380] on button "Send" at bounding box center [926, 378] width 30 height 15
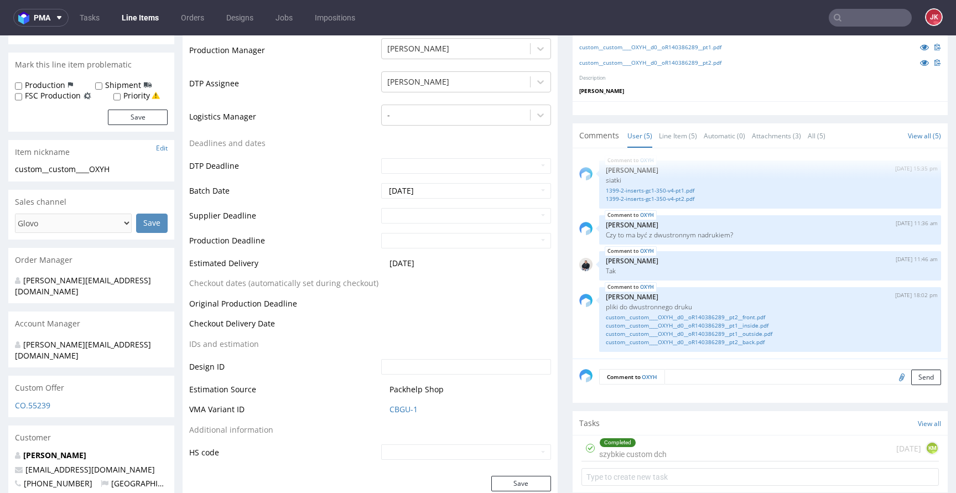
scroll to position [299, 0]
